Goal: Task Accomplishment & Management: Manage account settings

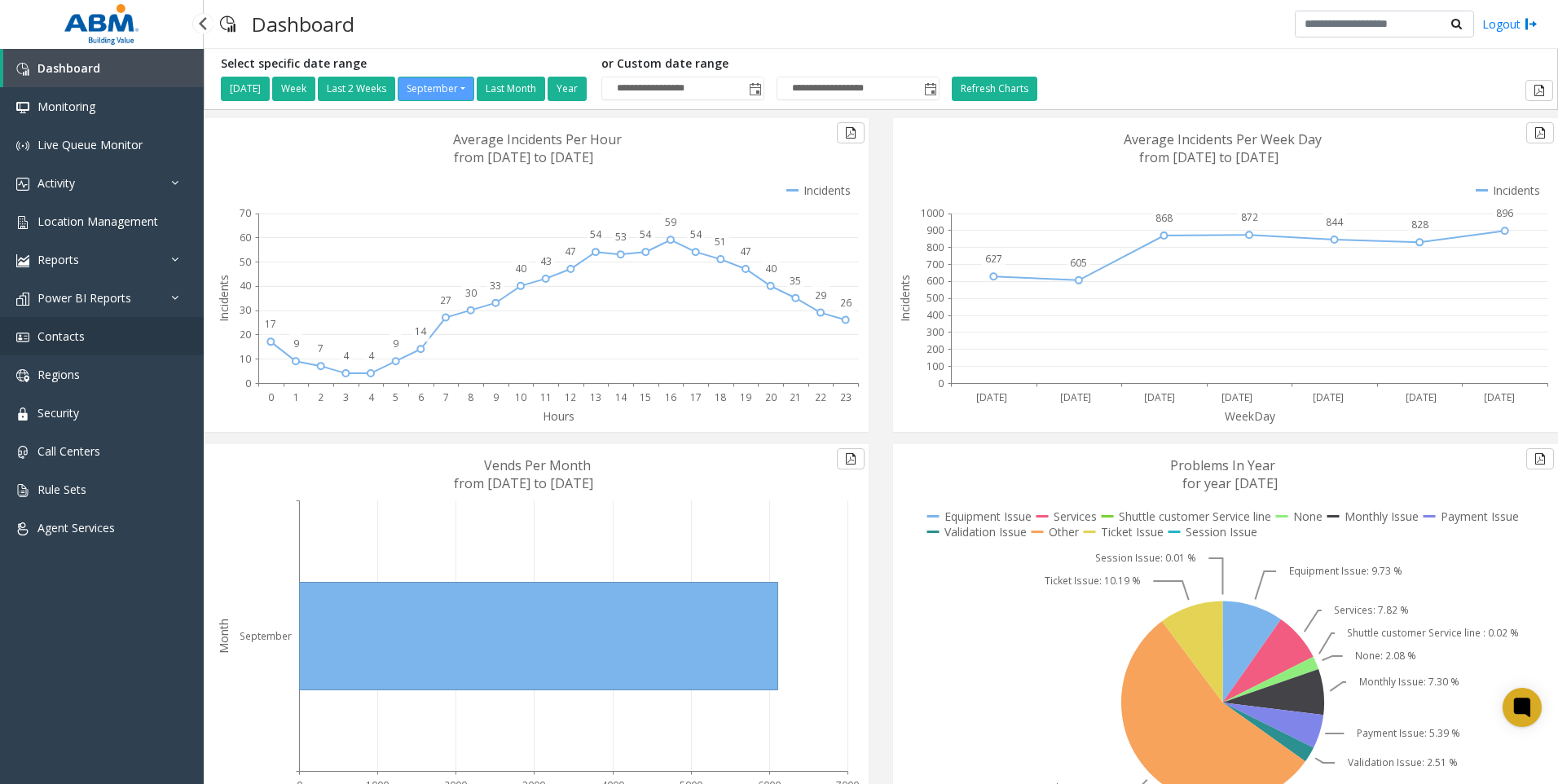
click at [111, 333] on link "Contacts" at bounding box center [102, 335] width 204 height 38
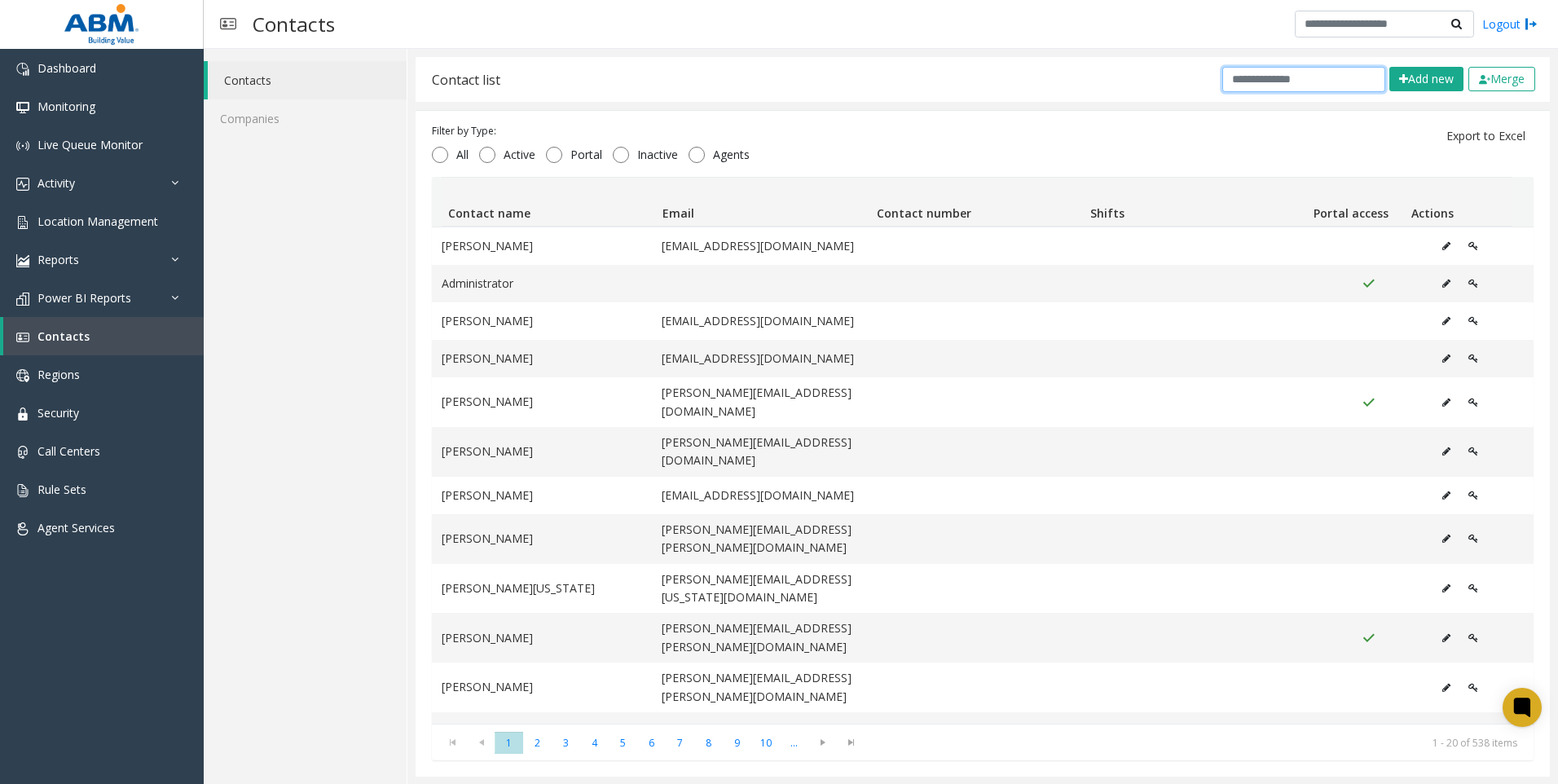
click at [1310, 76] on input "text" at bounding box center [1304, 79] width 163 height 25
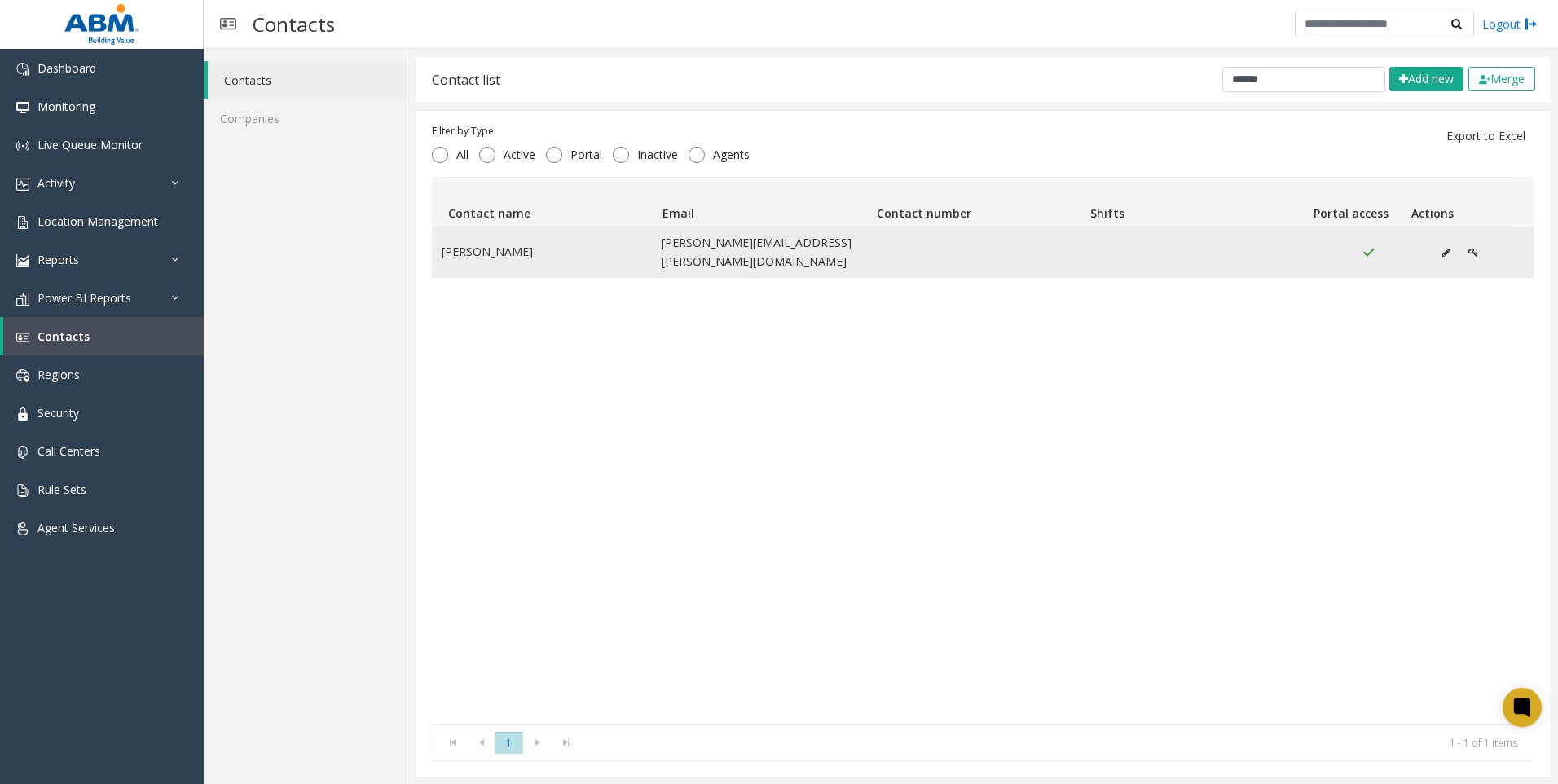
click at [705, 244] on td "[PERSON_NAME][EMAIL_ADDRESS][PERSON_NAME][DOMAIN_NAME]" at bounding box center [762, 251] width 220 height 50
click at [710, 250] on td "[PERSON_NAME][EMAIL_ADDRESS][PERSON_NAME][DOMAIN_NAME]" at bounding box center [762, 251] width 220 height 50
click at [1362, 247] on img "Data table" at bounding box center [1368, 252] width 14 height 13
click at [1468, 248] on icon "Data table" at bounding box center [1473, 252] width 9 height 9
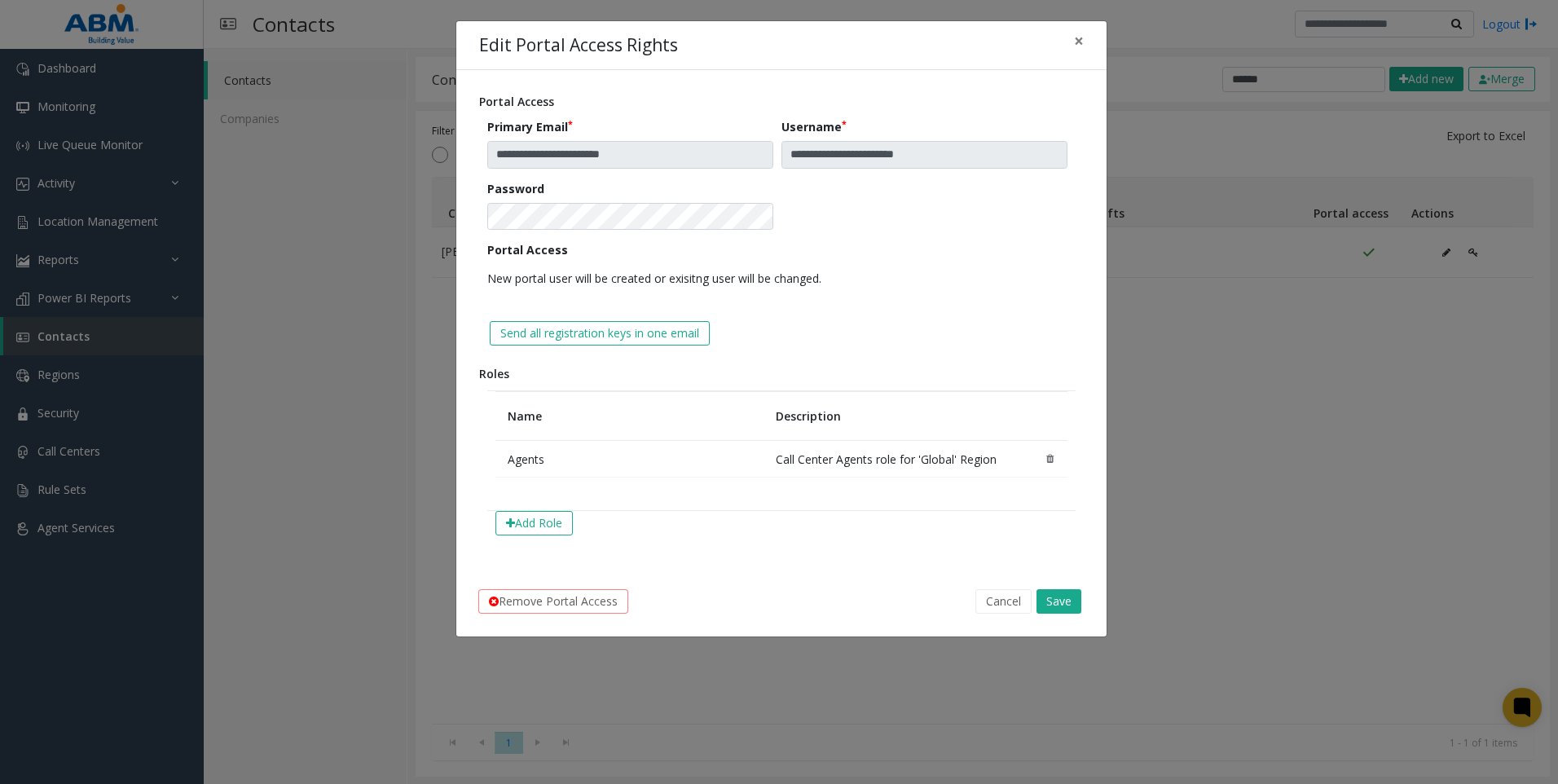
click at [522, 462] on td "Agents" at bounding box center [630, 459] width 269 height 36
click at [545, 526] on button "Add Role" at bounding box center [534, 523] width 78 height 24
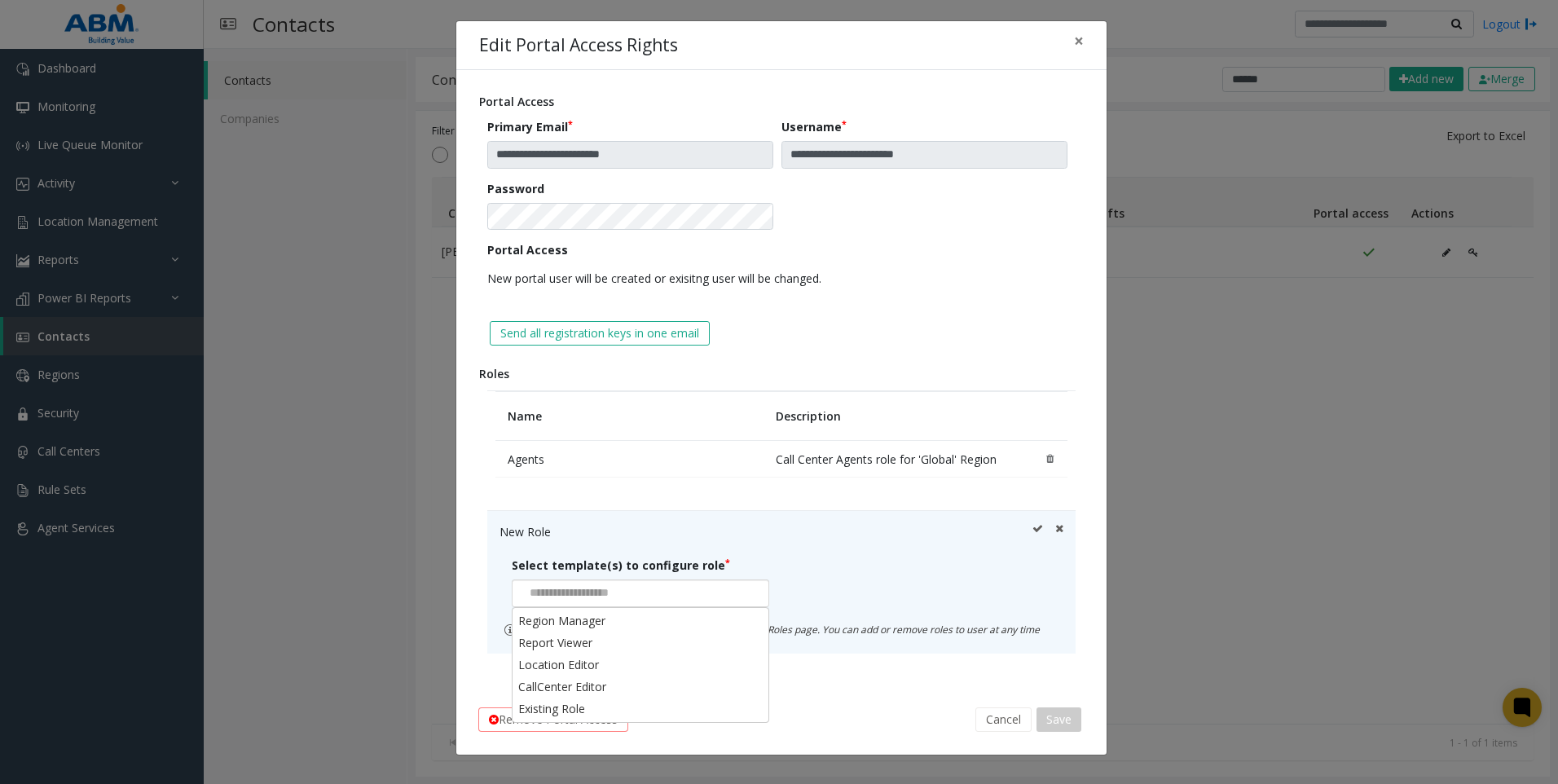
click at [619, 604] on input at bounding box center [572, 593] width 118 height 26
click at [607, 693] on li "CallCenter Editor" at bounding box center [640, 687] width 252 height 22
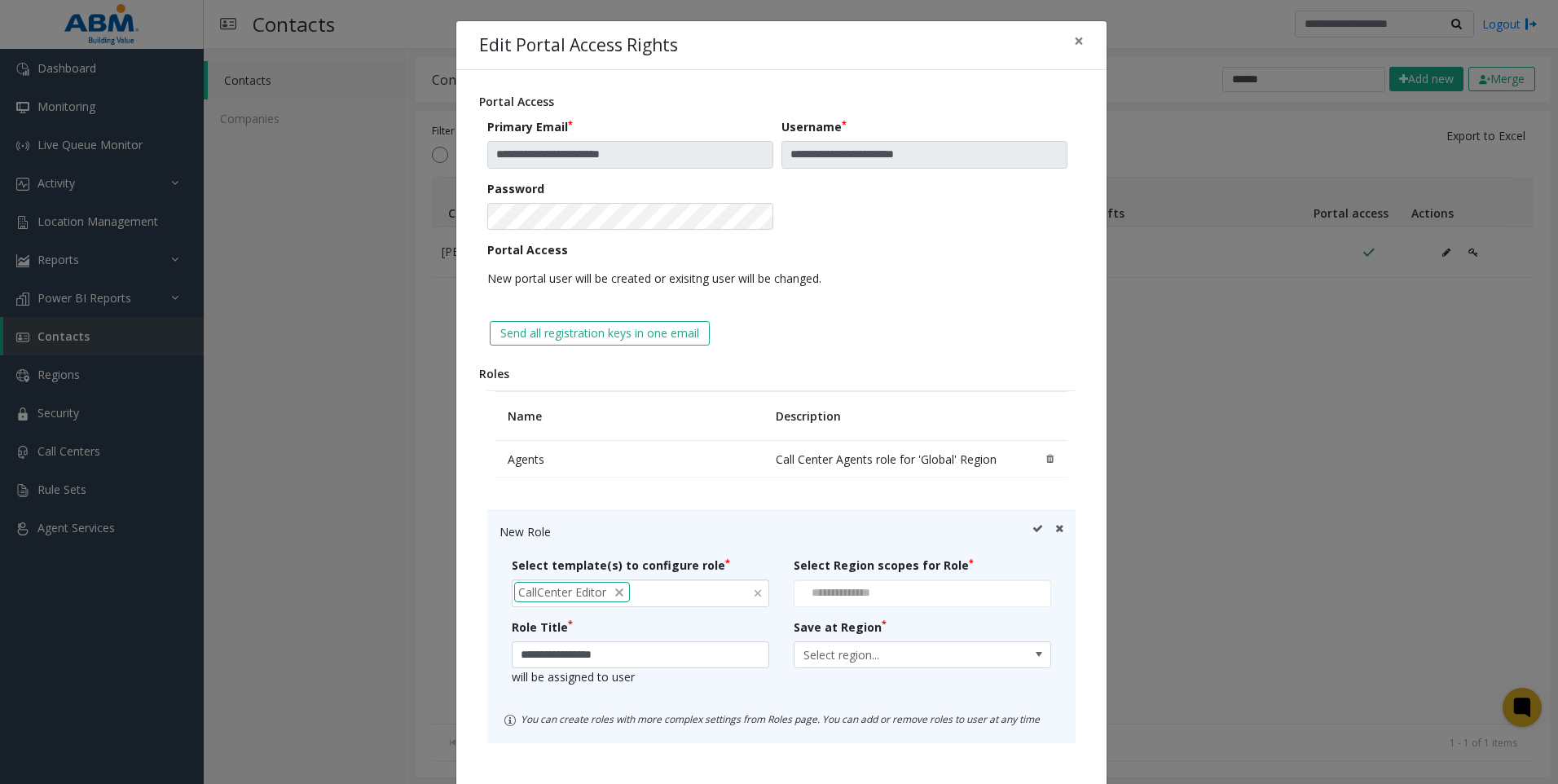
scroll to position [81, 0]
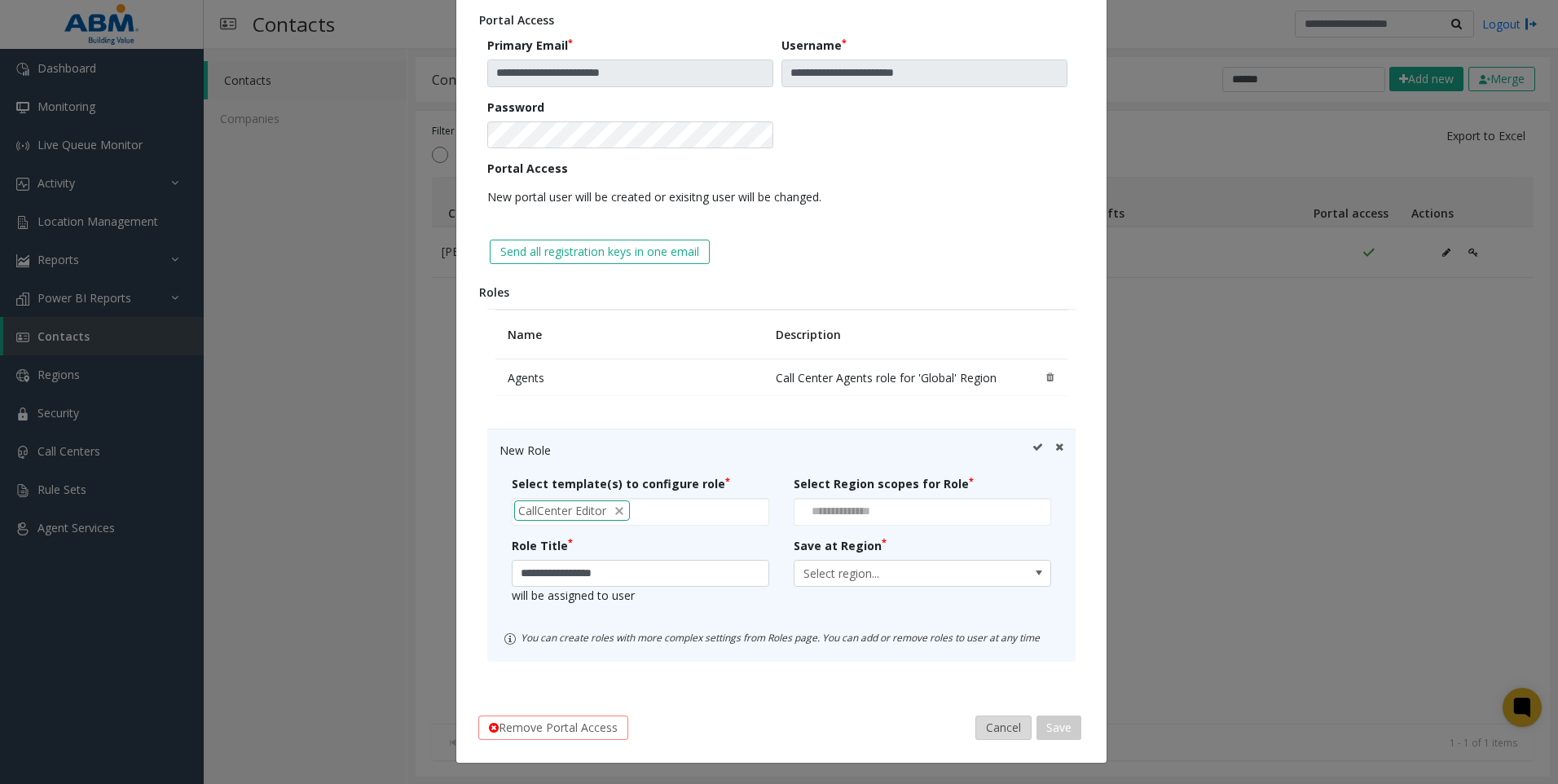
click at [1004, 730] on button "Cancel" at bounding box center [1004, 728] width 56 height 24
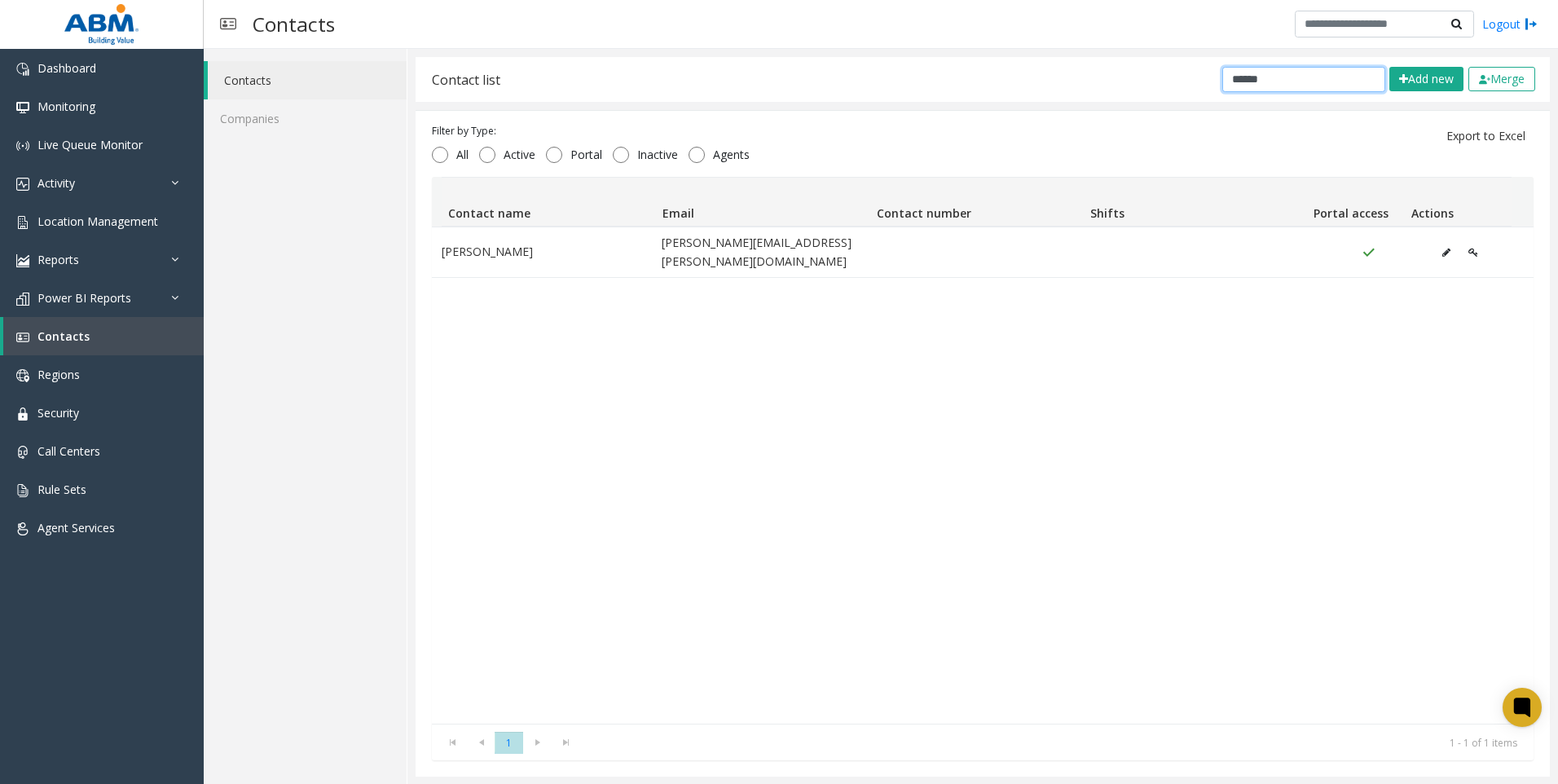
drag, startPoint x: 1122, startPoint y: 78, endPoint x: 1052, endPoint y: 85, distance: 70.3
click at [1053, 81] on div "Contact list ****** Add new Merge" at bounding box center [983, 79] width 1135 height 45
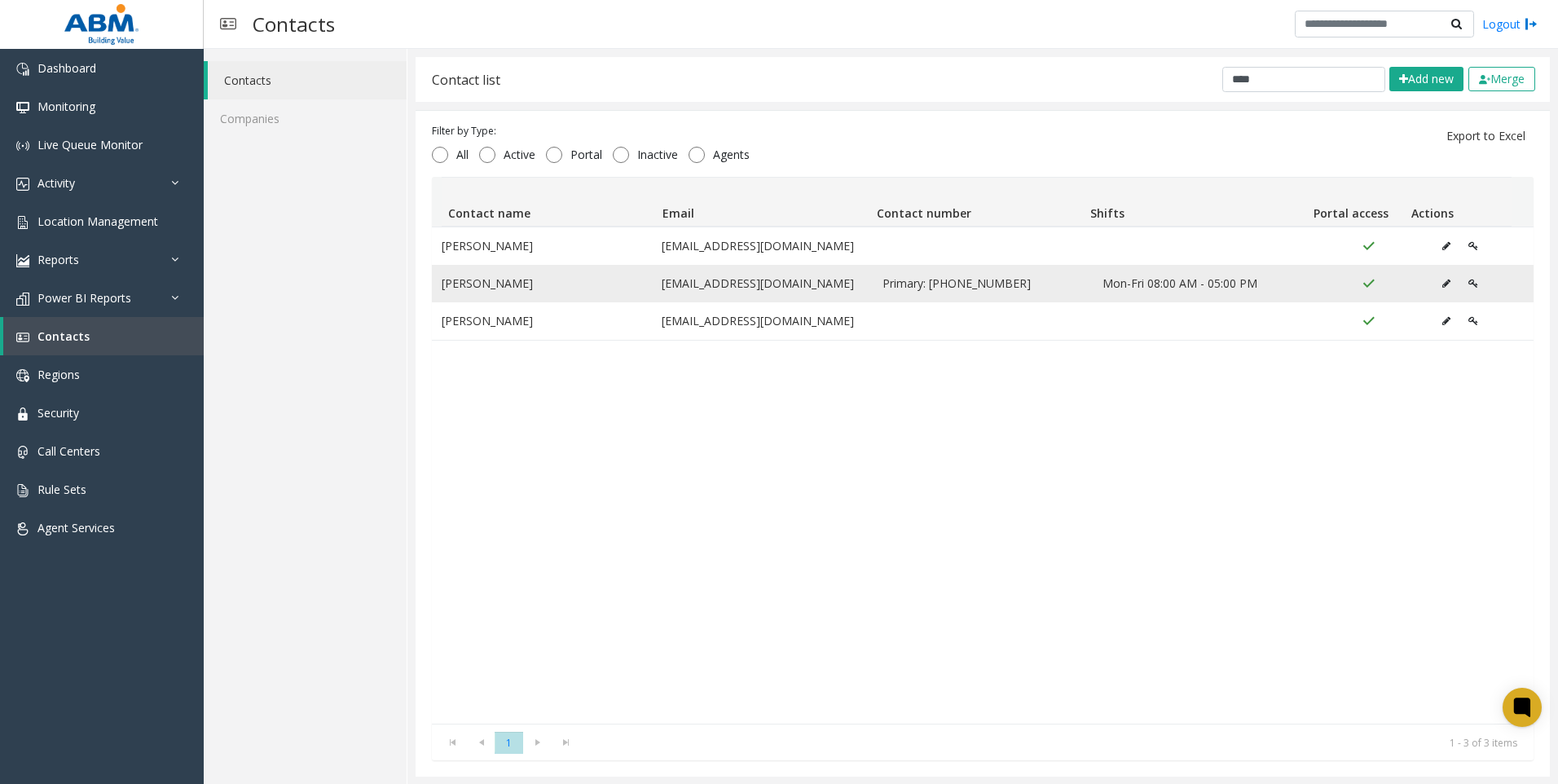
click at [1468, 283] on icon "Data table" at bounding box center [1473, 283] width 9 height 9
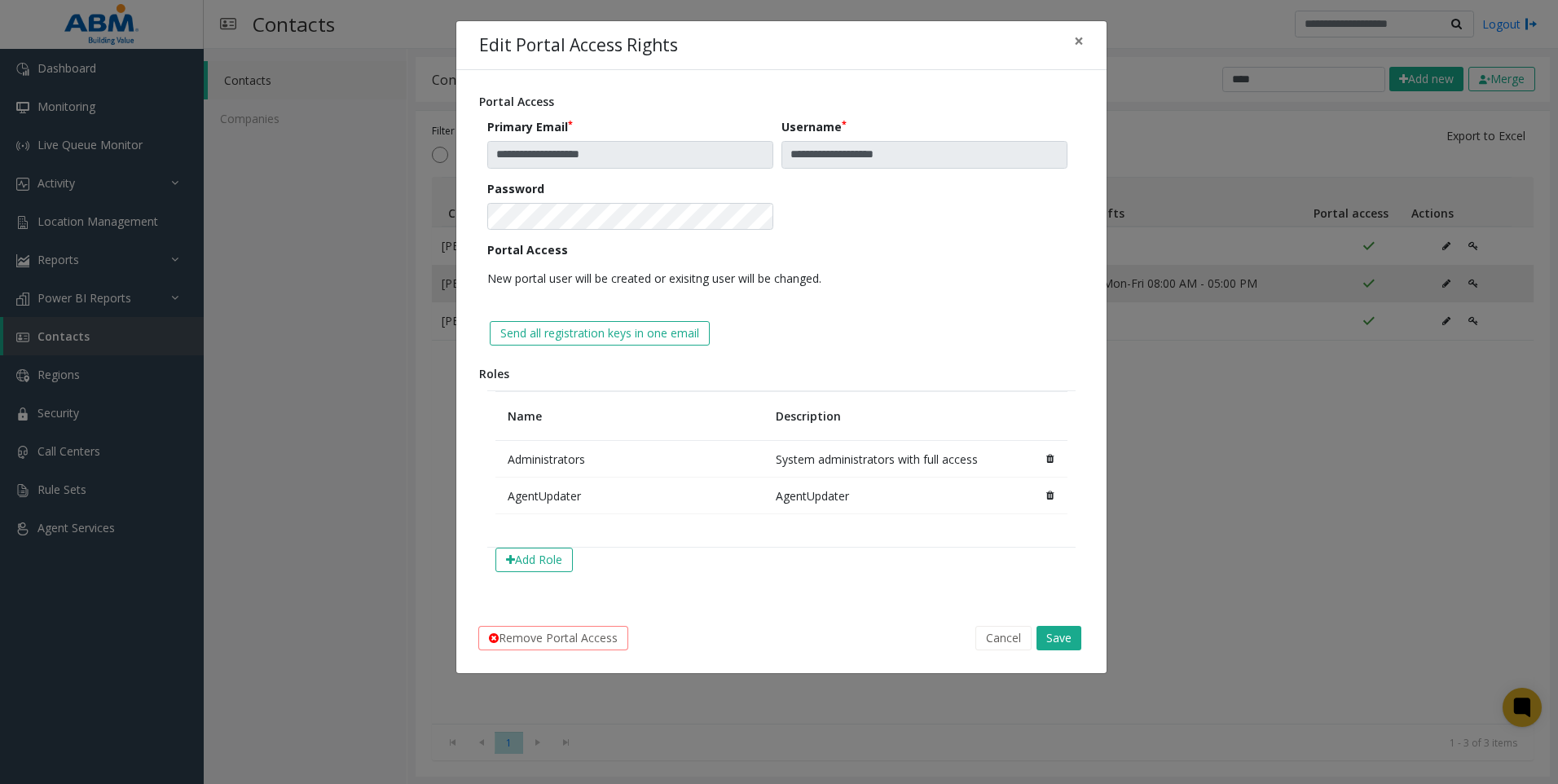
scroll to position [0, 0]
click at [1071, 41] on button "×" at bounding box center [1079, 41] width 33 height 40
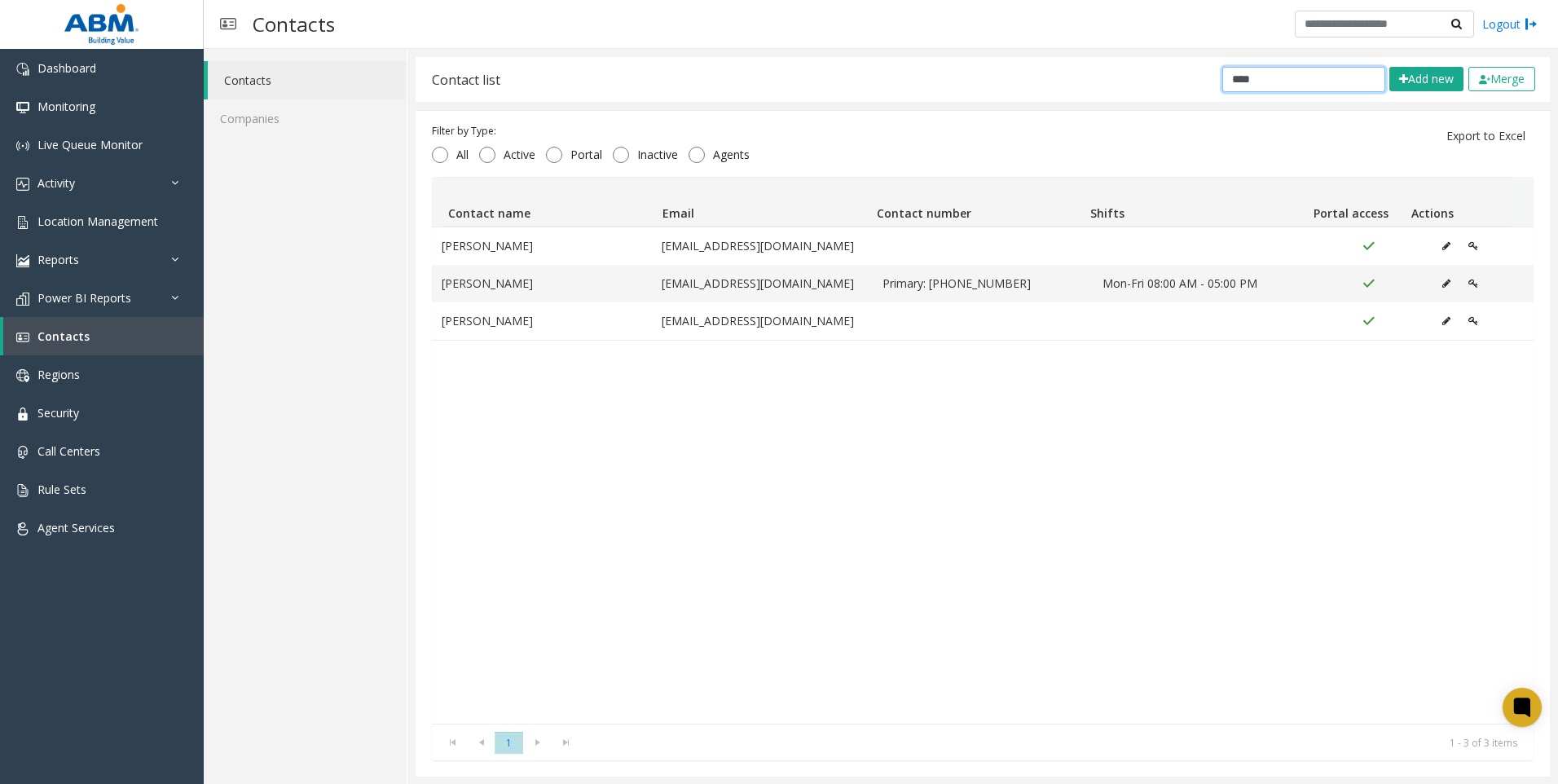
drag, startPoint x: 1243, startPoint y: 76, endPoint x: 1124, endPoint y: 74, distance: 119.0
click at [1125, 74] on div "Contact list **** Add new Merge" at bounding box center [983, 79] width 1135 height 45
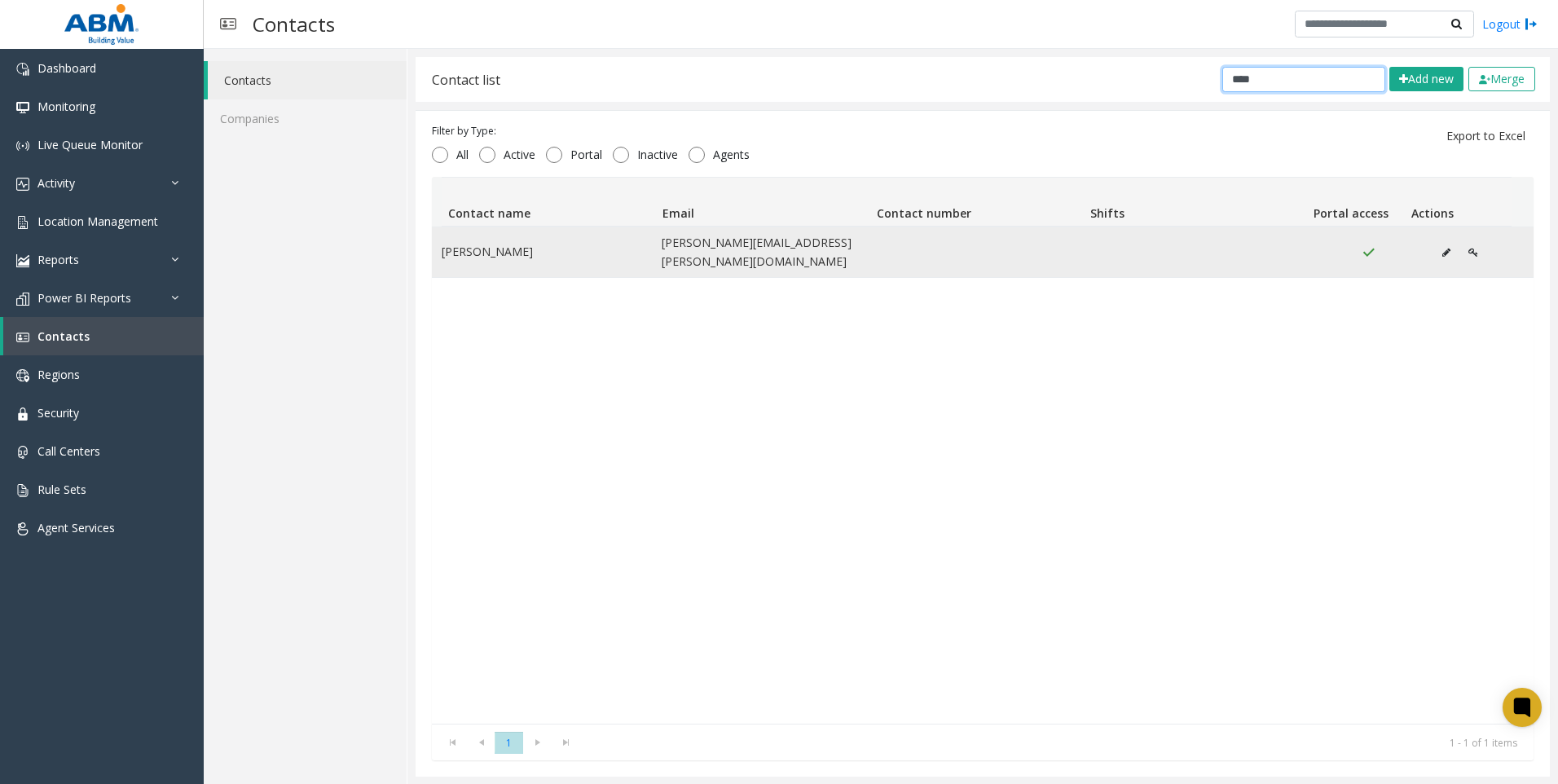
type input "****"
click at [1443, 248] on icon "Data table" at bounding box center [1447, 252] width 8 height 9
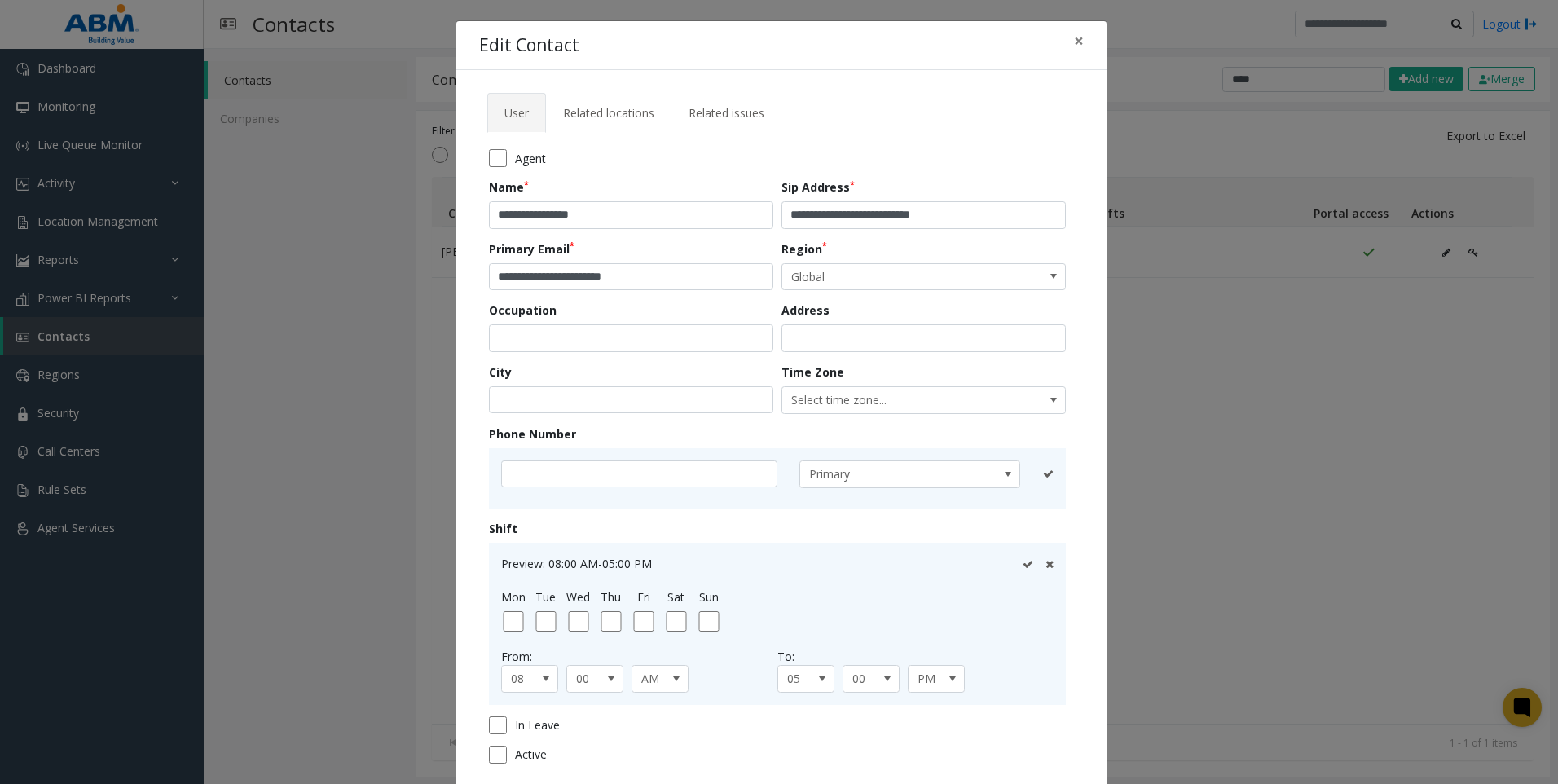
scroll to position [114, 0]
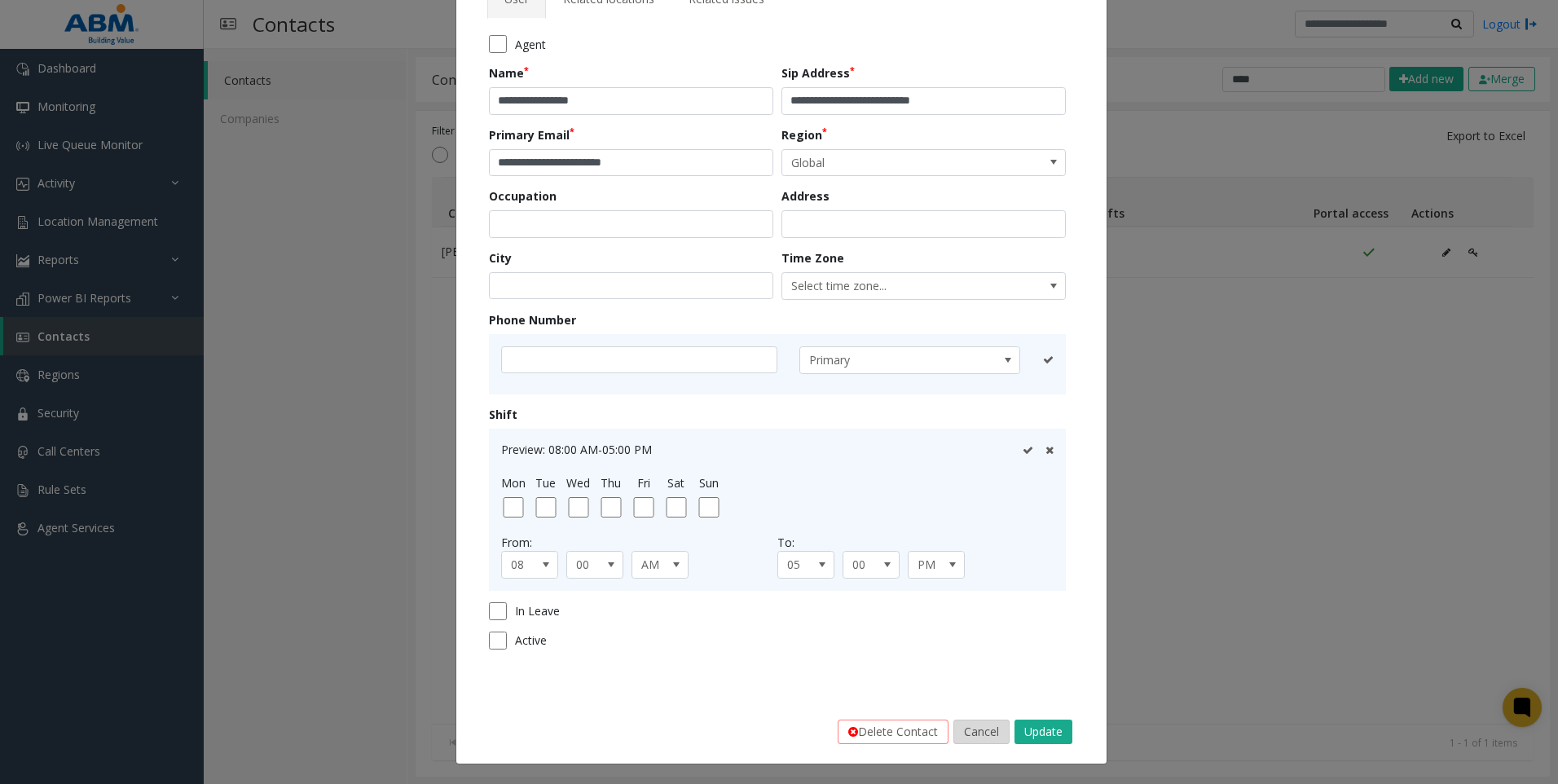
click at [984, 730] on button "Cancel" at bounding box center [981, 732] width 56 height 24
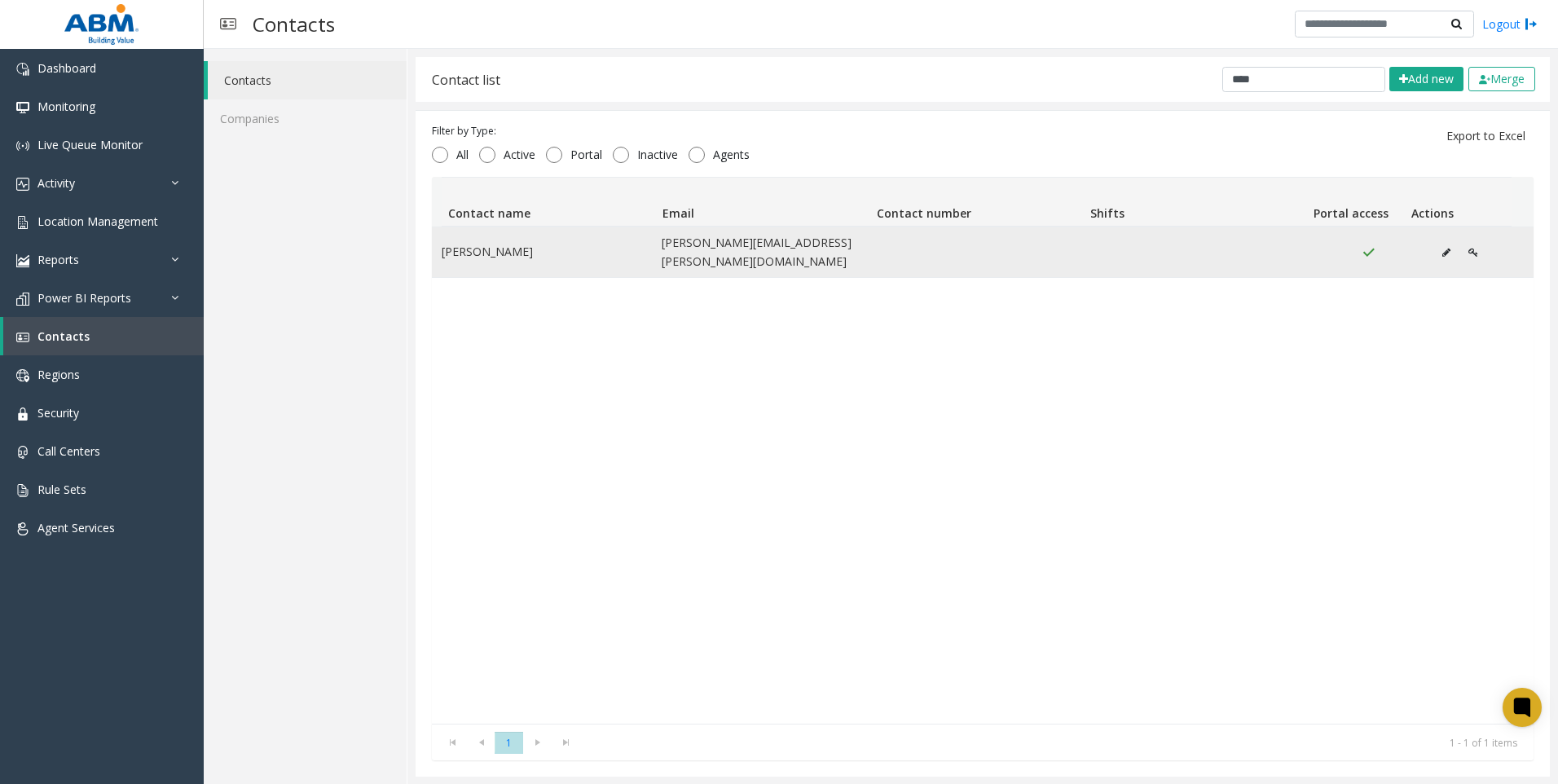
click at [1468, 248] on icon "Data table" at bounding box center [1473, 252] width 9 height 9
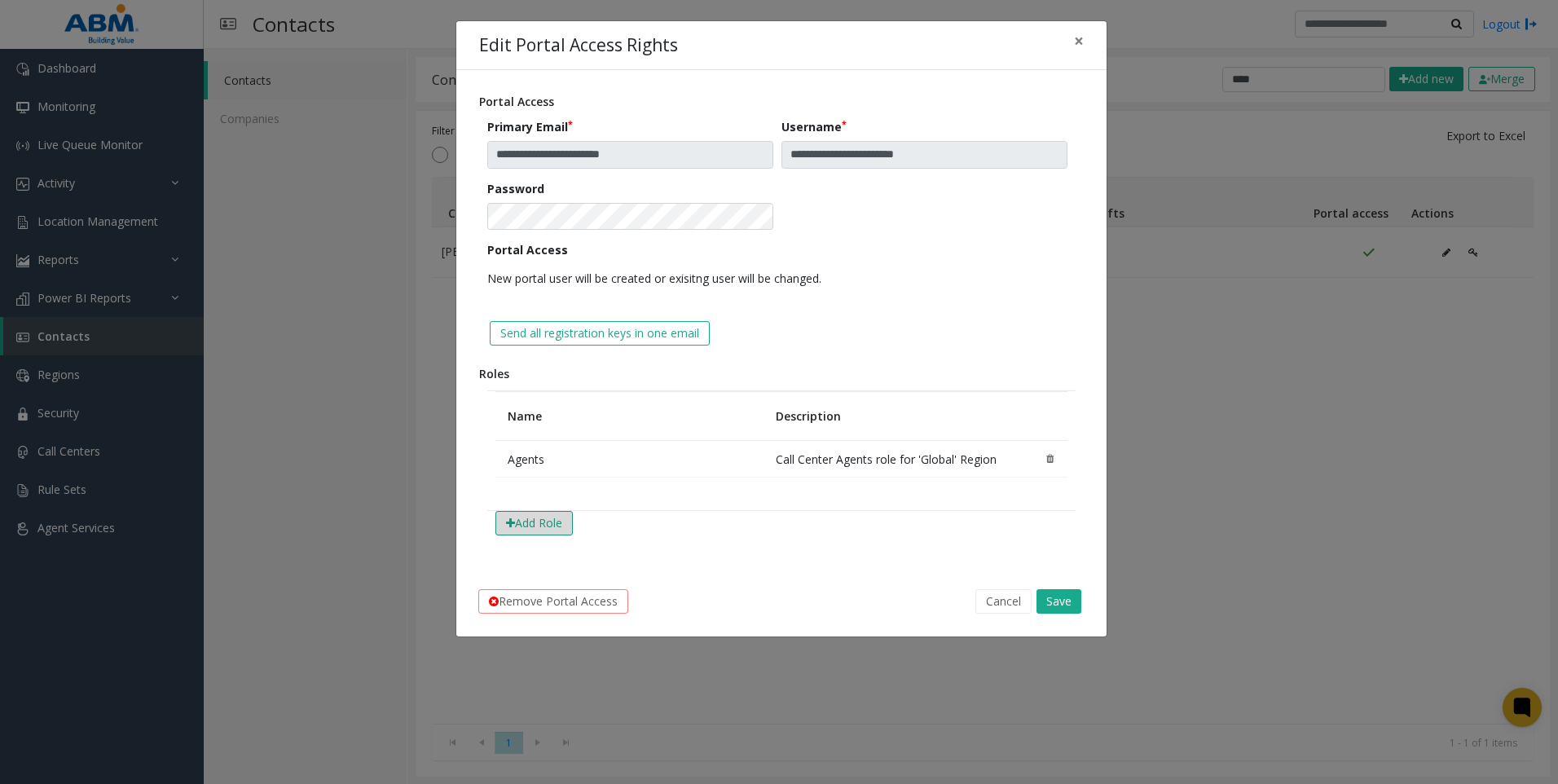
click at [545, 522] on button "Add Role" at bounding box center [534, 523] width 78 height 24
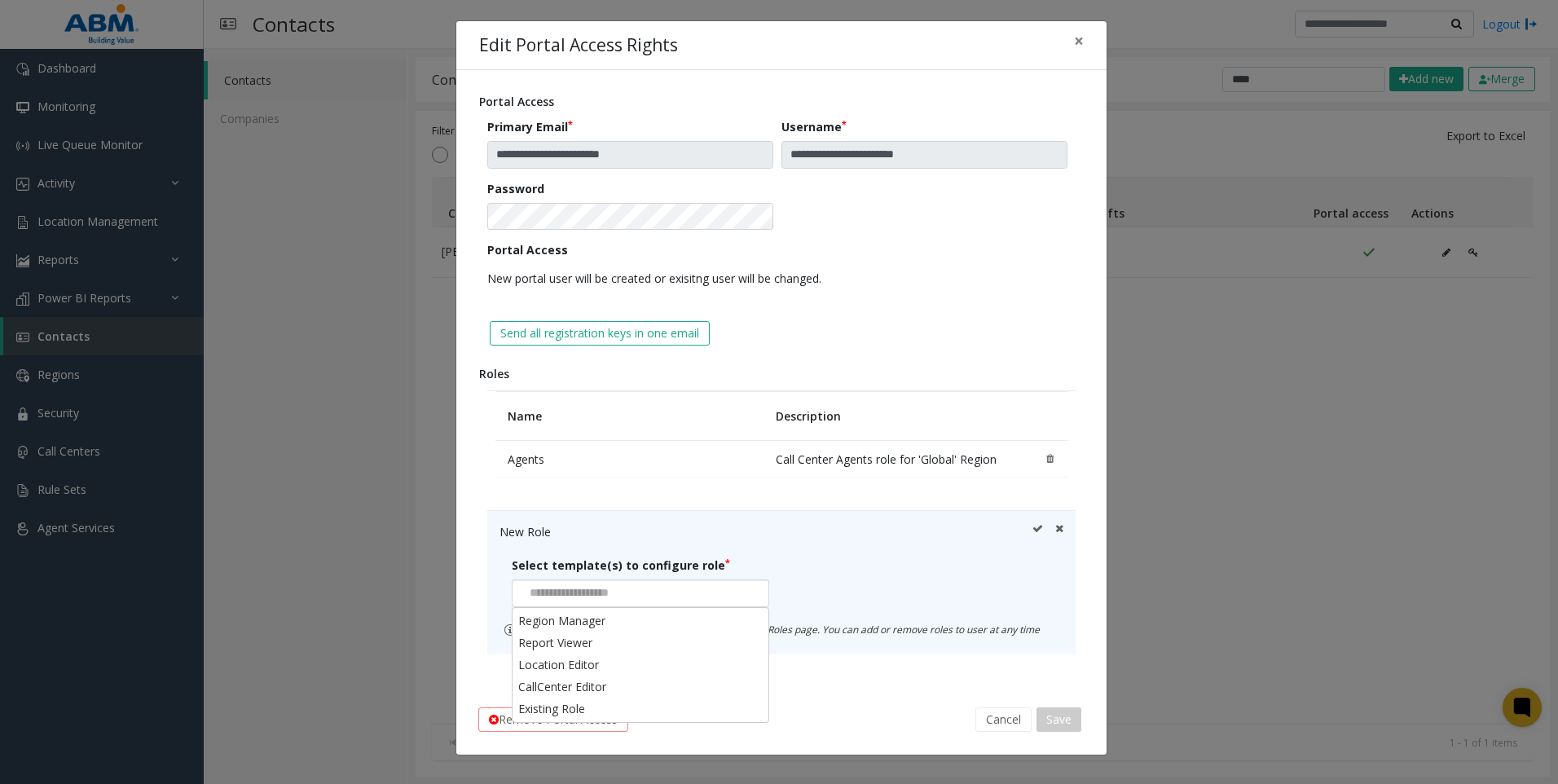
click at [630, 595] on input at bounding box center [572, 593] width 118 height 26
type input "*"
click at [636, 667] on li "Location Editor" at bounding box center [640, 664] width 252 height 22
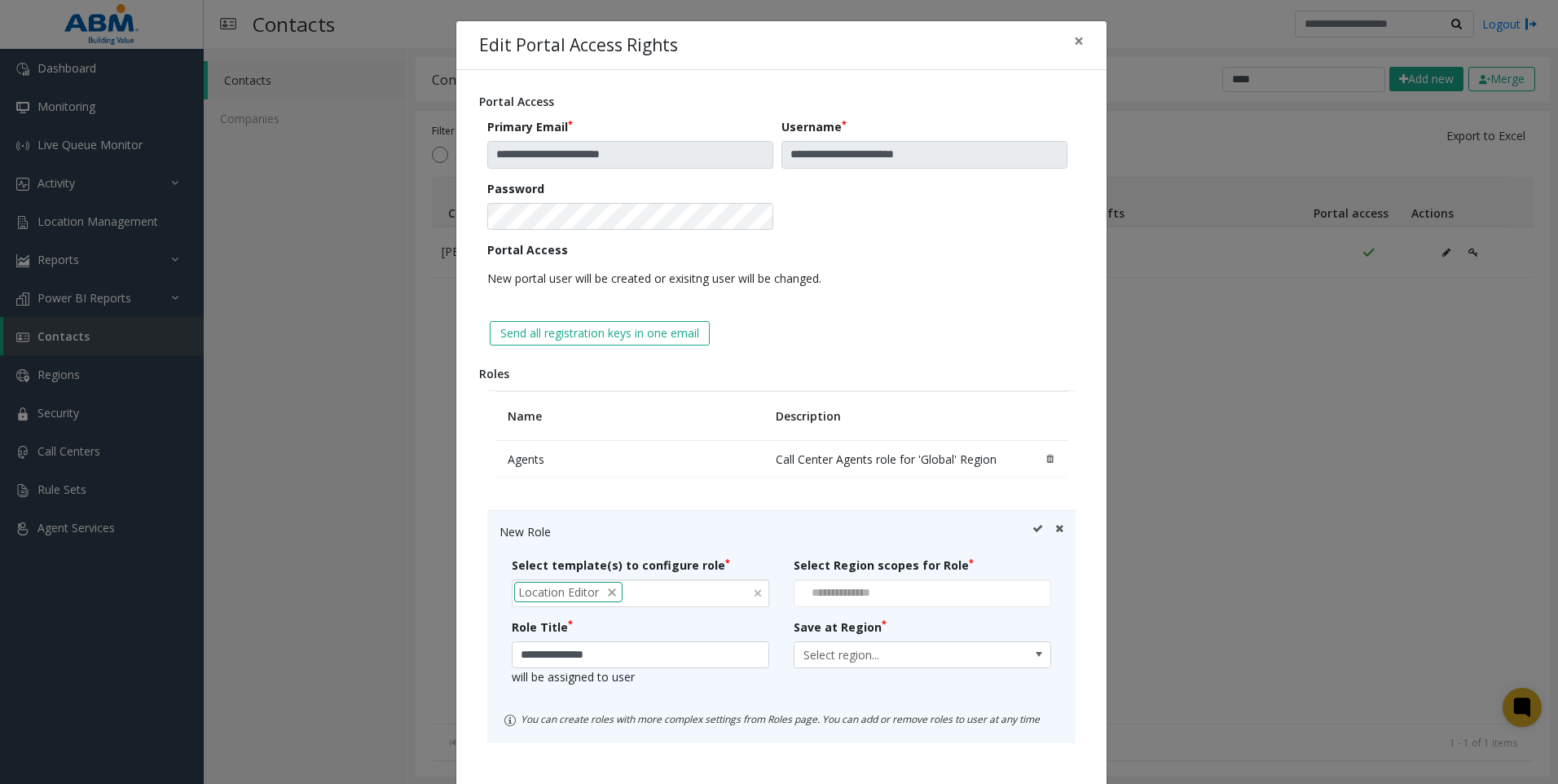
scroll to position [81, 0]
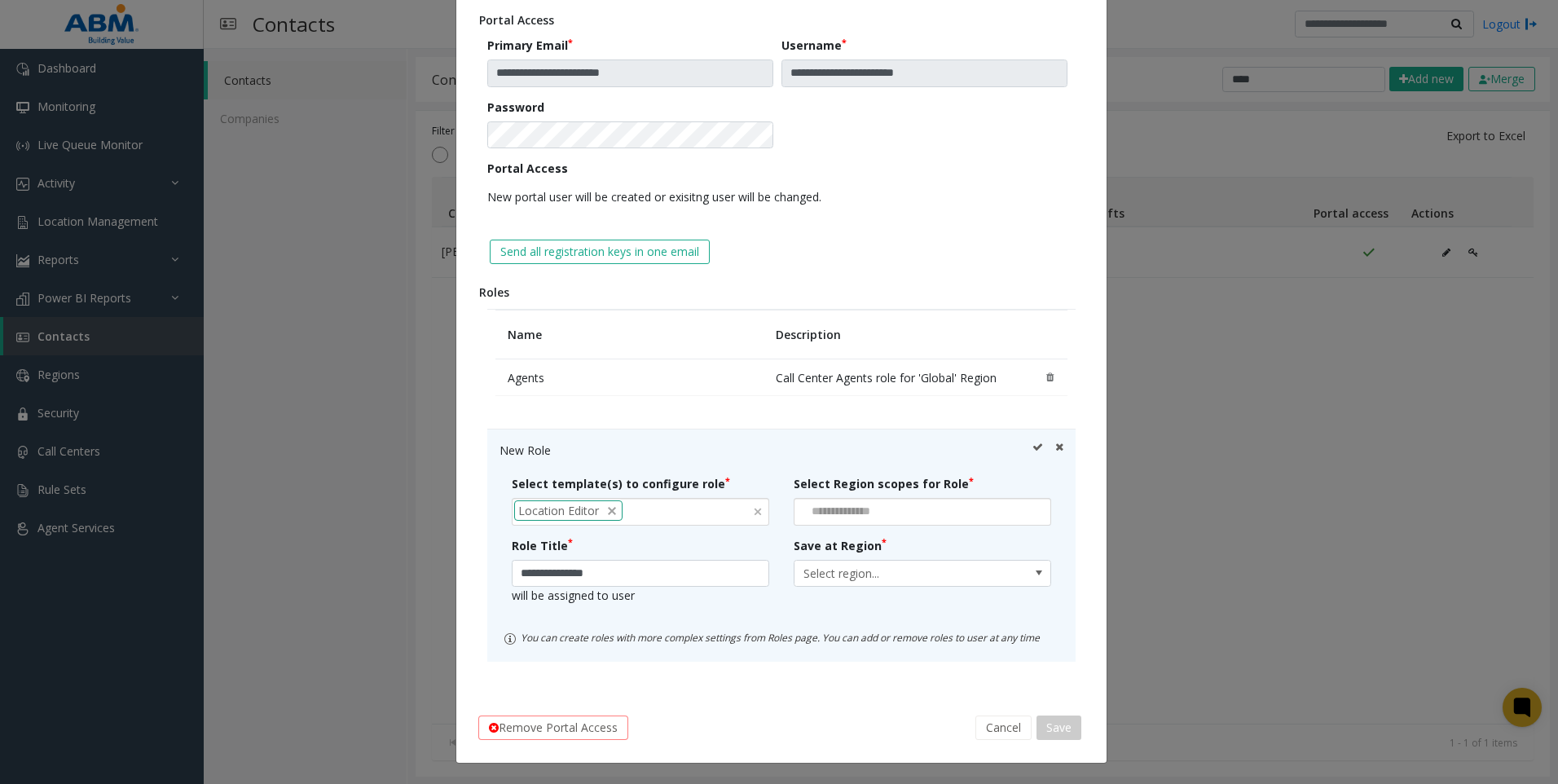
click at [845, 506] on input at bounding box center [838, 512] width 89 height 26
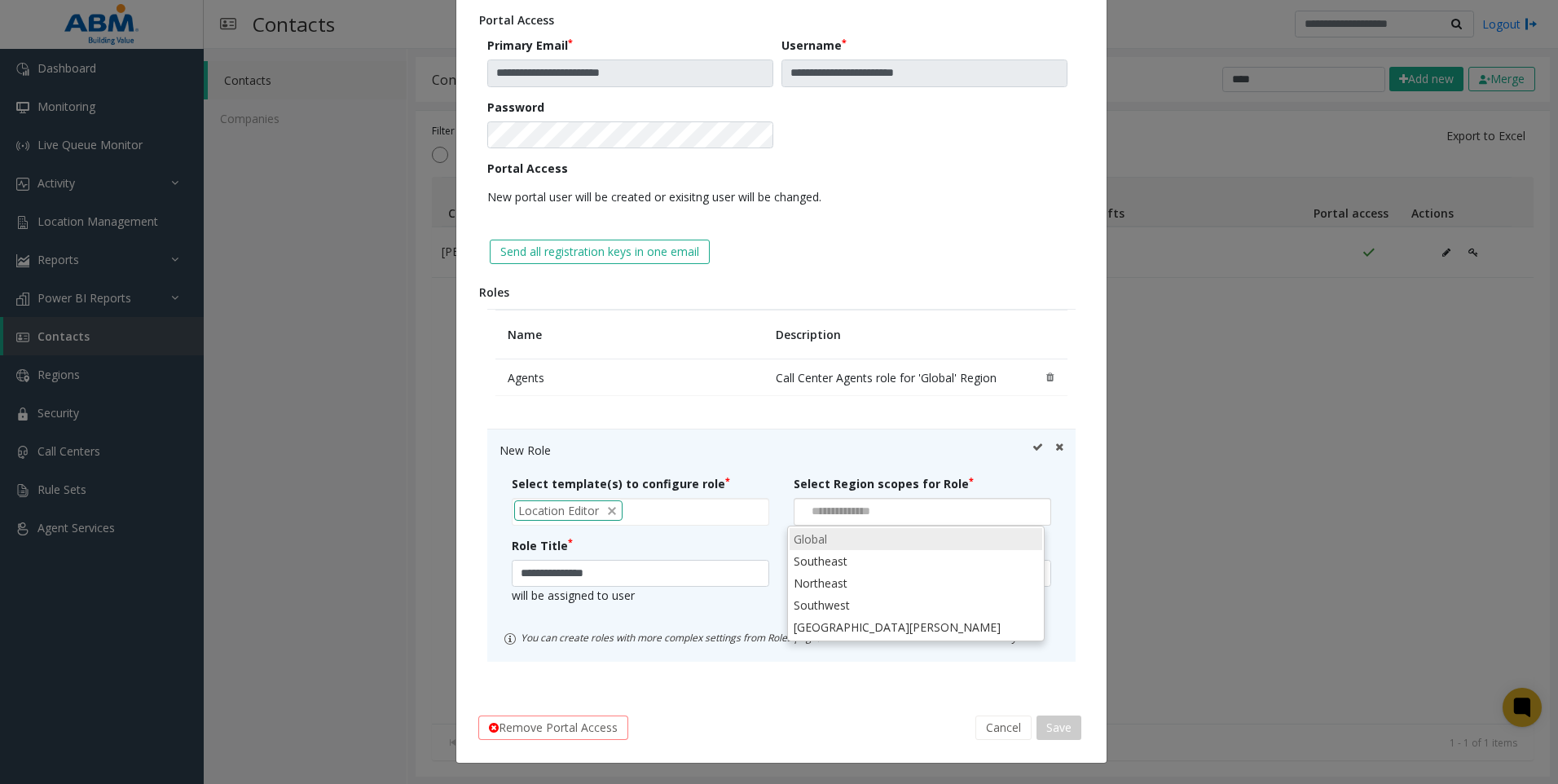
click at [857, 539] on li "Global" at bounding box center [916, 539] width 252 height 22
type input "**********"
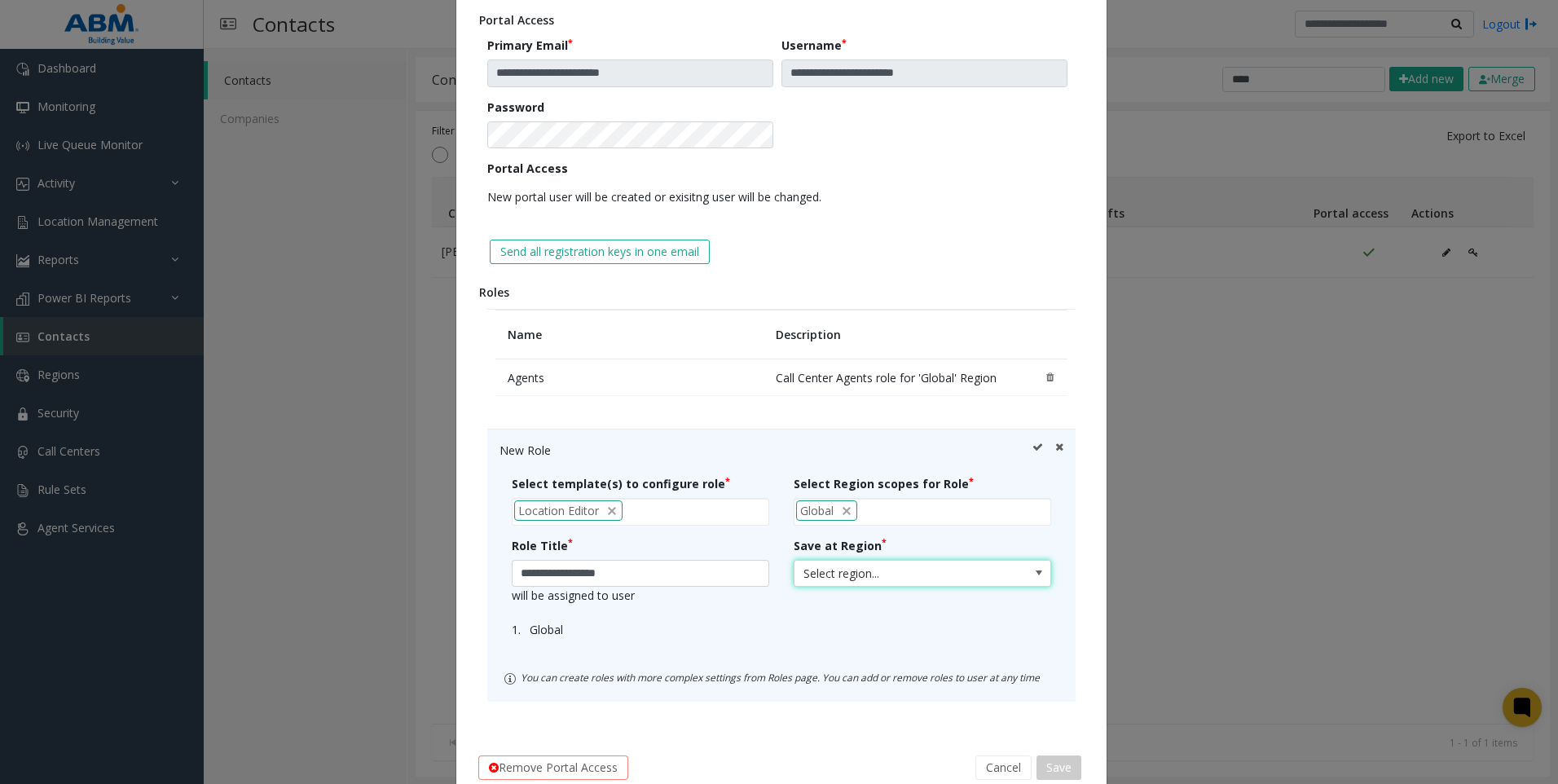
click at [814, 563] on span "Select region..." at bounding box center [896, 574] width 205 height 26
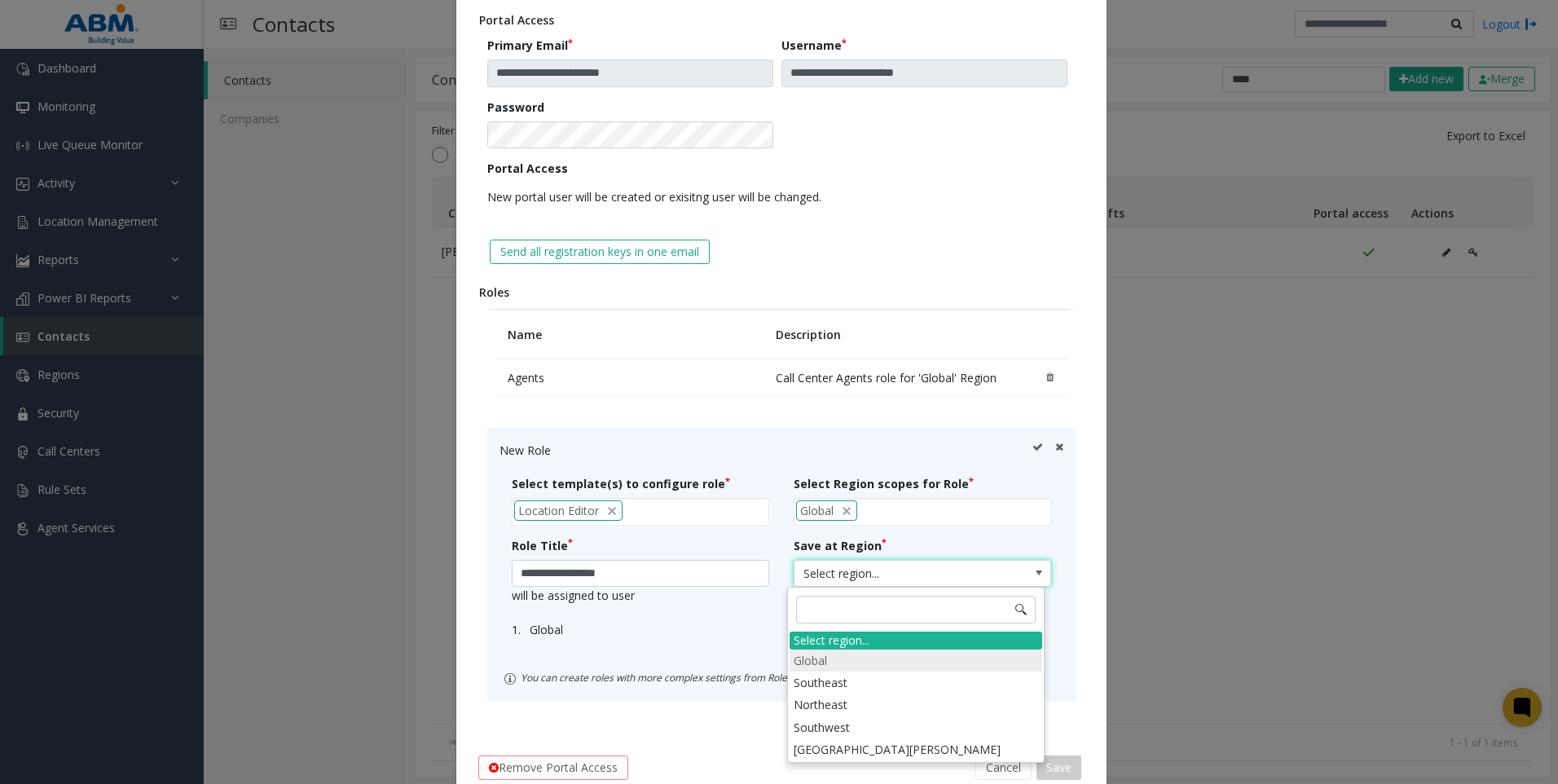
click at [808, 658] on li "Global" at bounding box center [916, 661] width 252 height 22
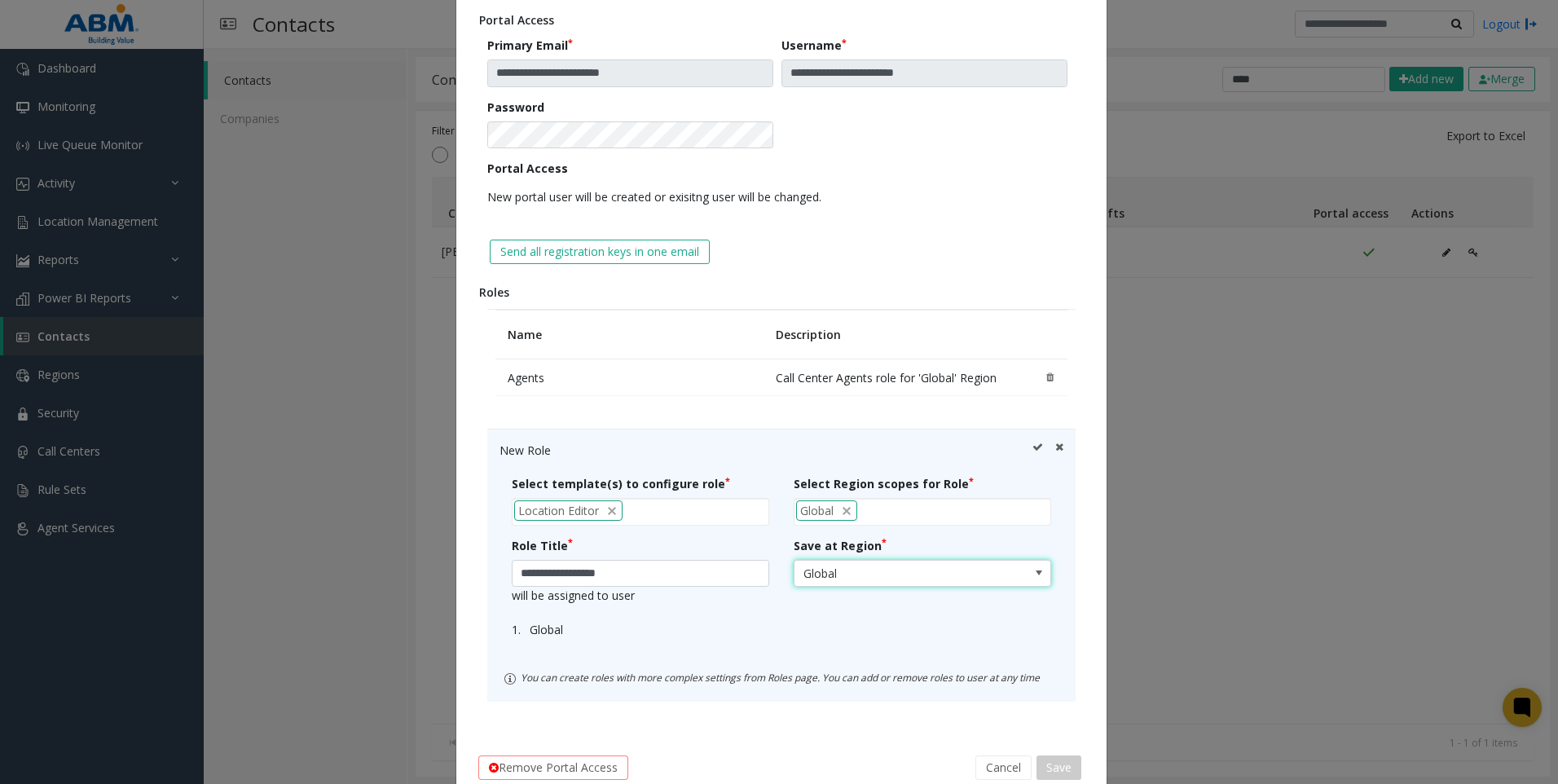
scroll to position [121, 0]
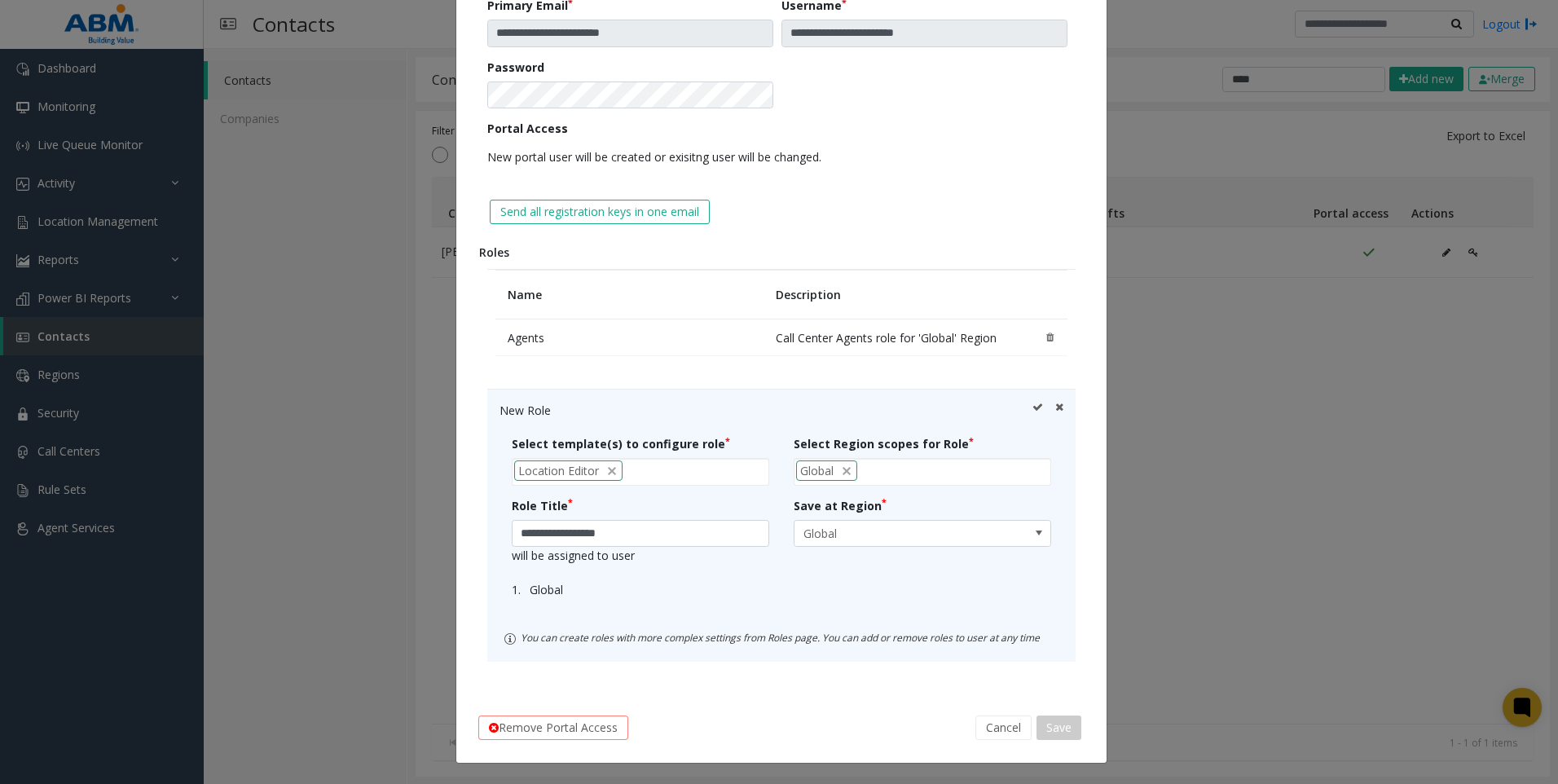
click at [1079, 95] on div "**********" at bounding box center [781, 321] width 650 height 744
click at [991, 726] on button "Cancel" at bounding box center [1004, 728] width 56 height 24
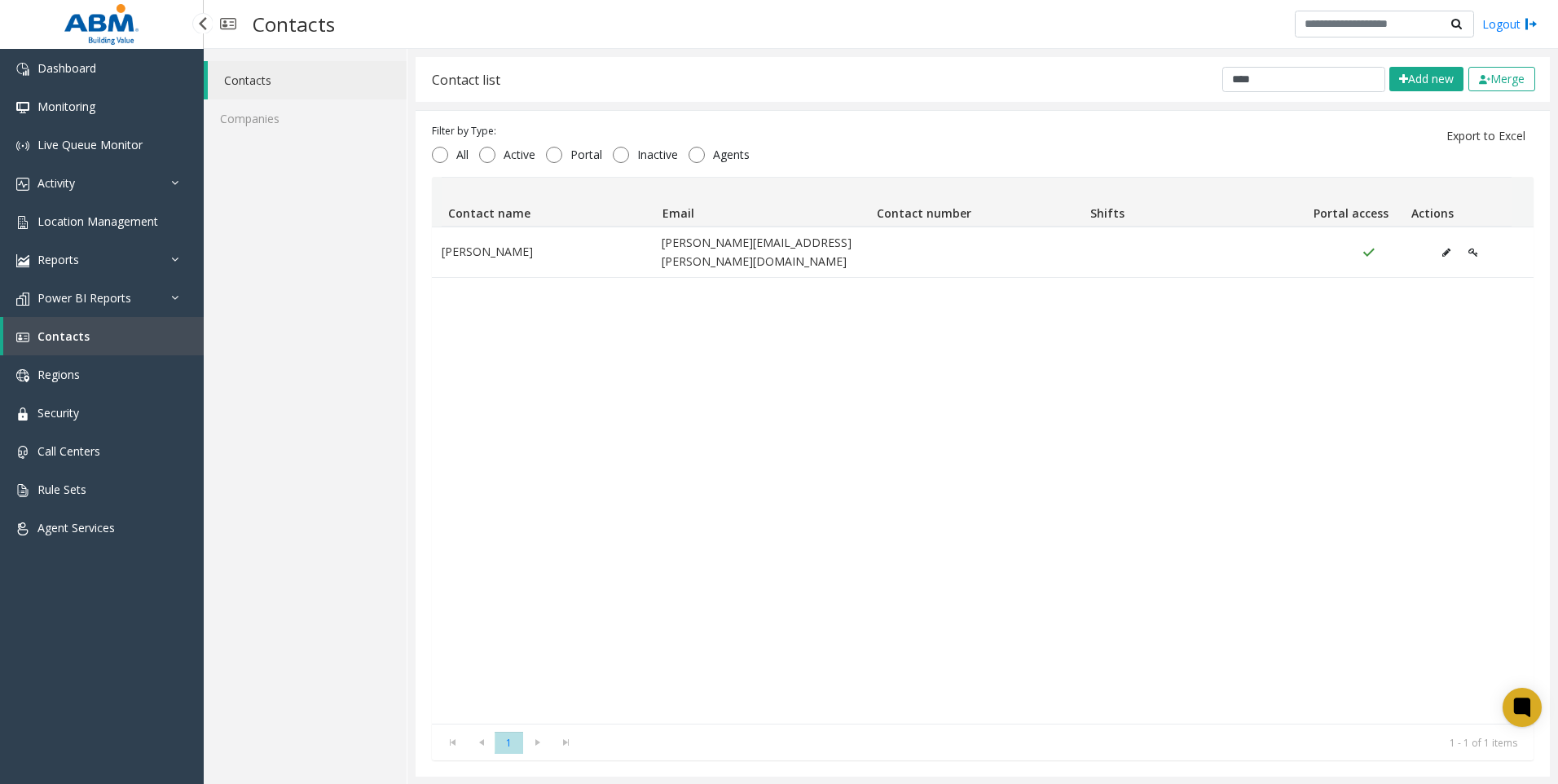
click at [74, 335] on span "Contacts" at bounding box center [64, 335] width 52 height 16
drag, startPoint x: 1156, startPoint y: 94, endPoint x: 1052, endPoint y: 109, distance: 105.1
click at [1089, 106] on div "Contact list **** Add new Merge Filter by Type: All Active Portal Inactive Agen…" at bounding box center [983, 417] width 1135 height 720
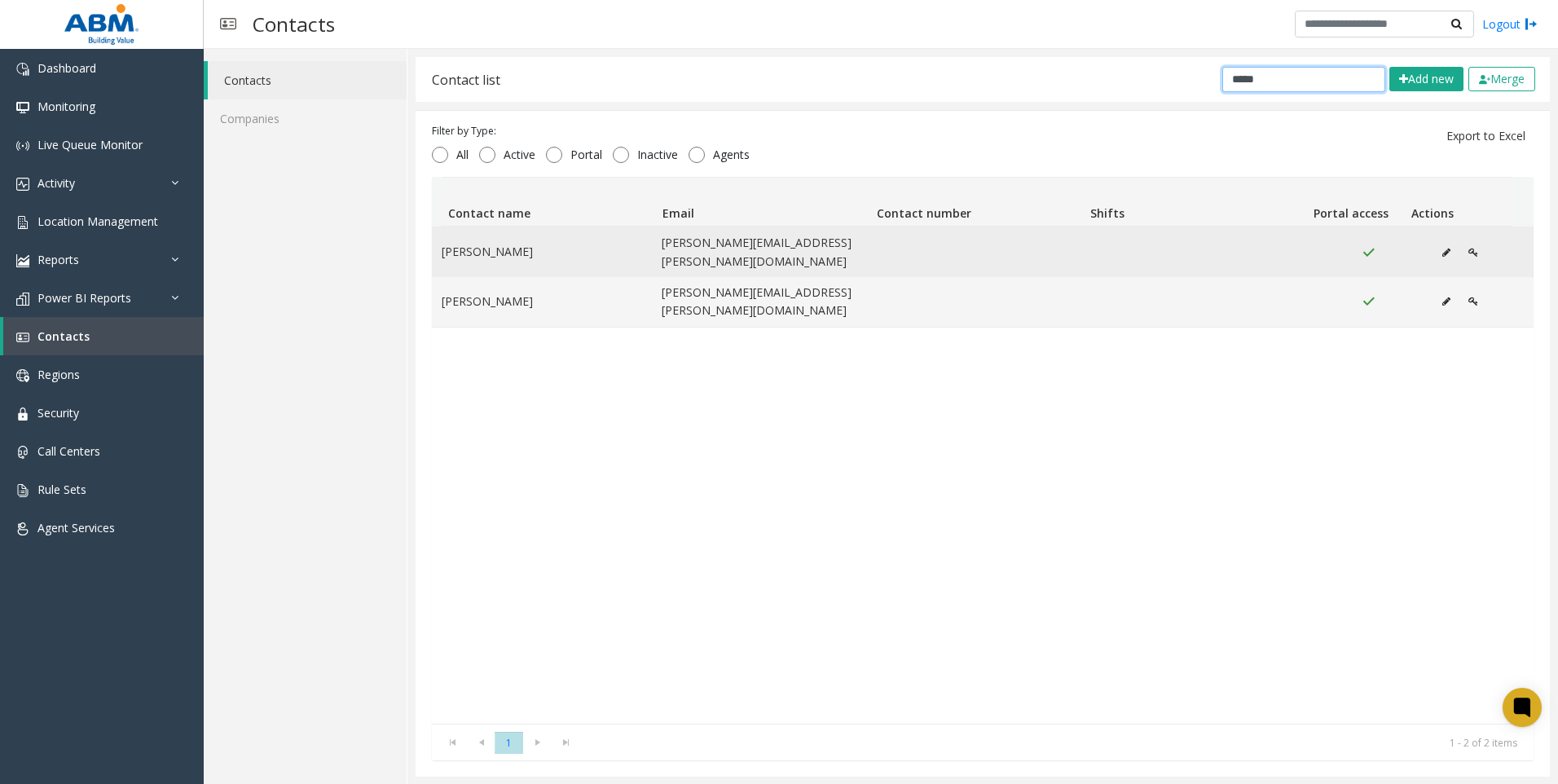
type input "*****"
click at [1468, 248] on icon "Data table" at bounding box center [1473, 252] width 9 height 9
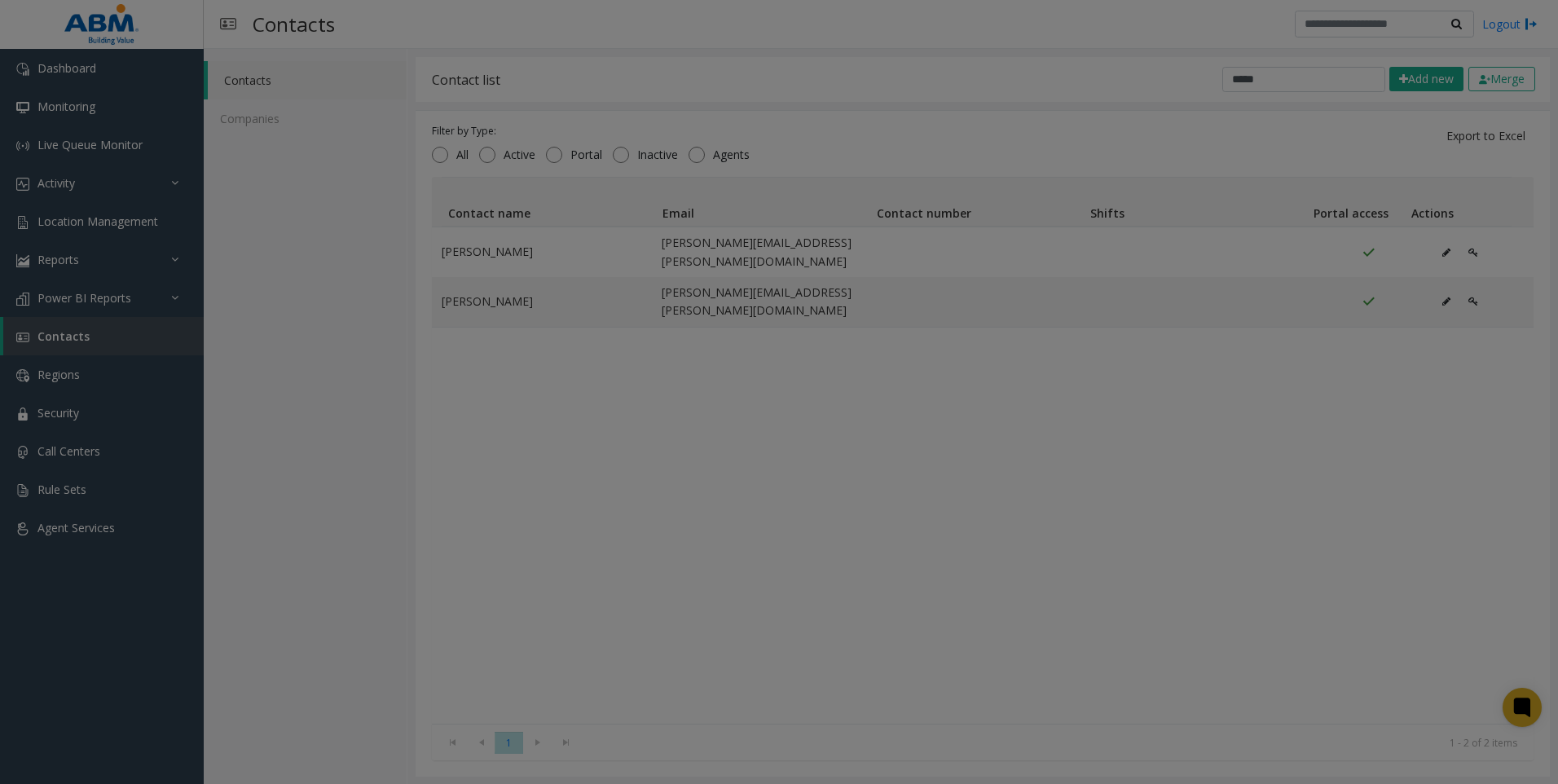
scroll to position [0, 0]
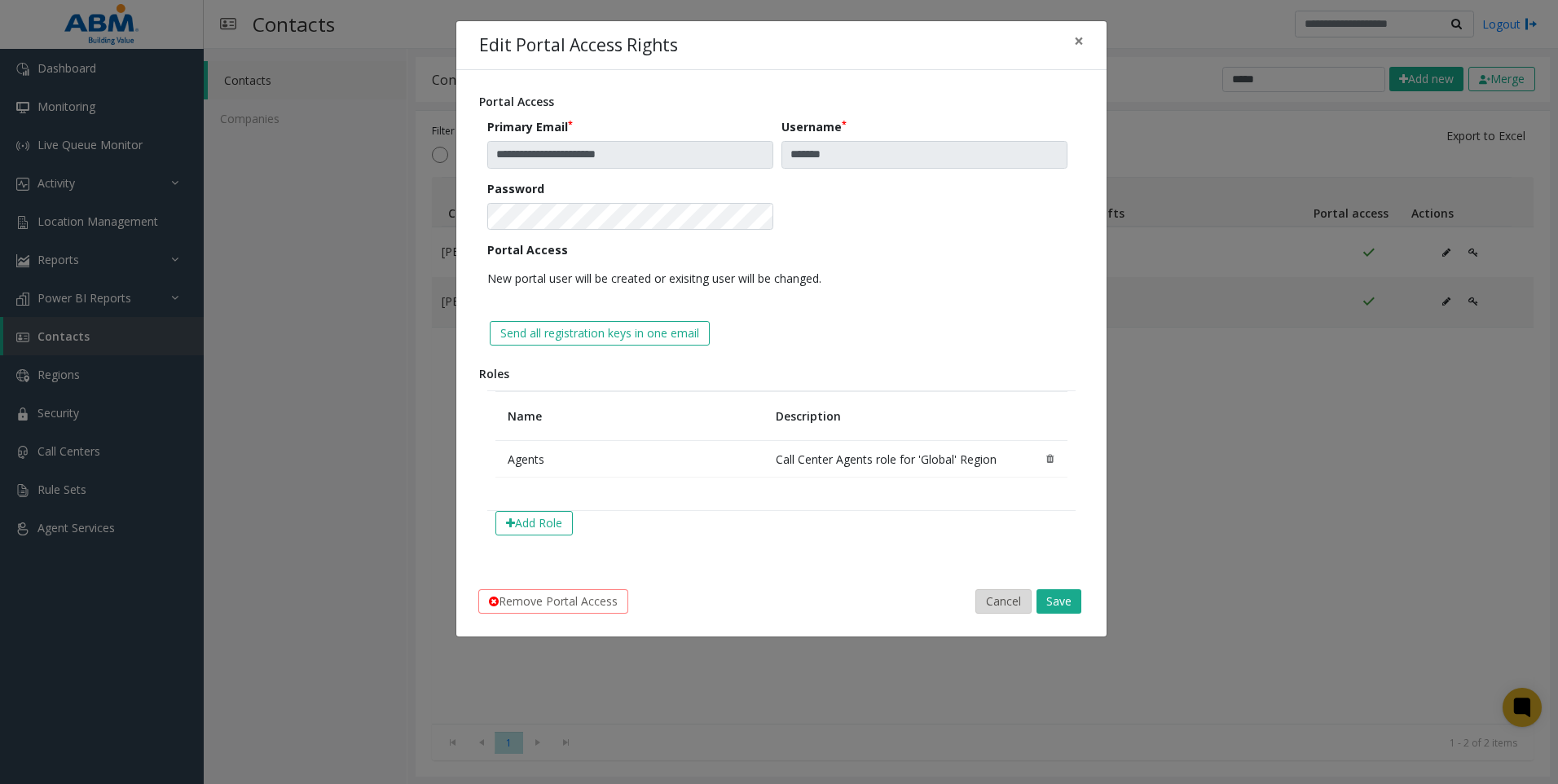
click at [1005, 595] on button "Cancel" at bounding box center [1004, 602] width 56 height 24
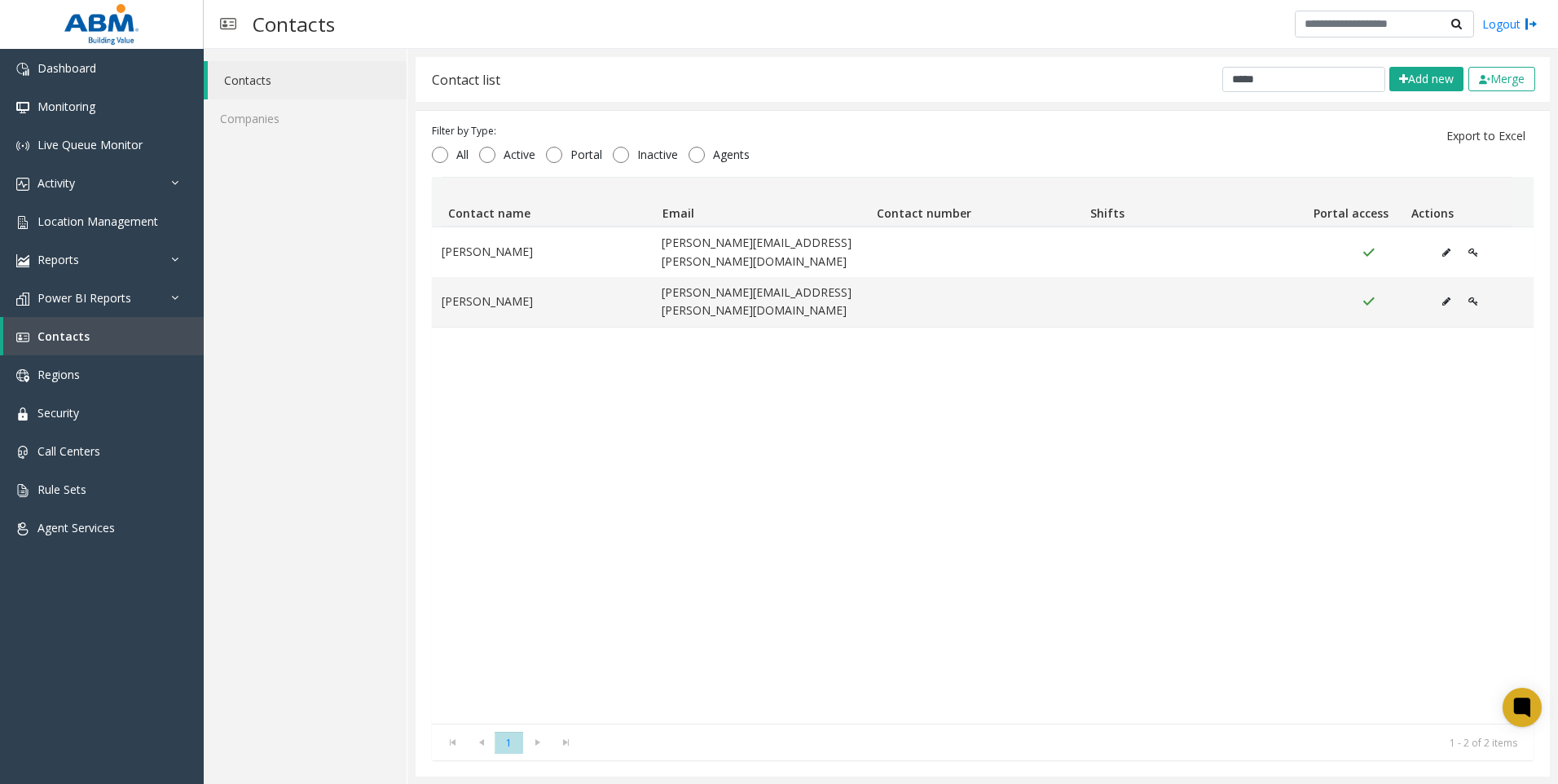
click at [254, 250] on div "Contacts Companies" at bounding box center [306, 416] width 204 height 735
click at [137, 209] on link "Location Management" at bounding box center [102, 221] width 204 height 38
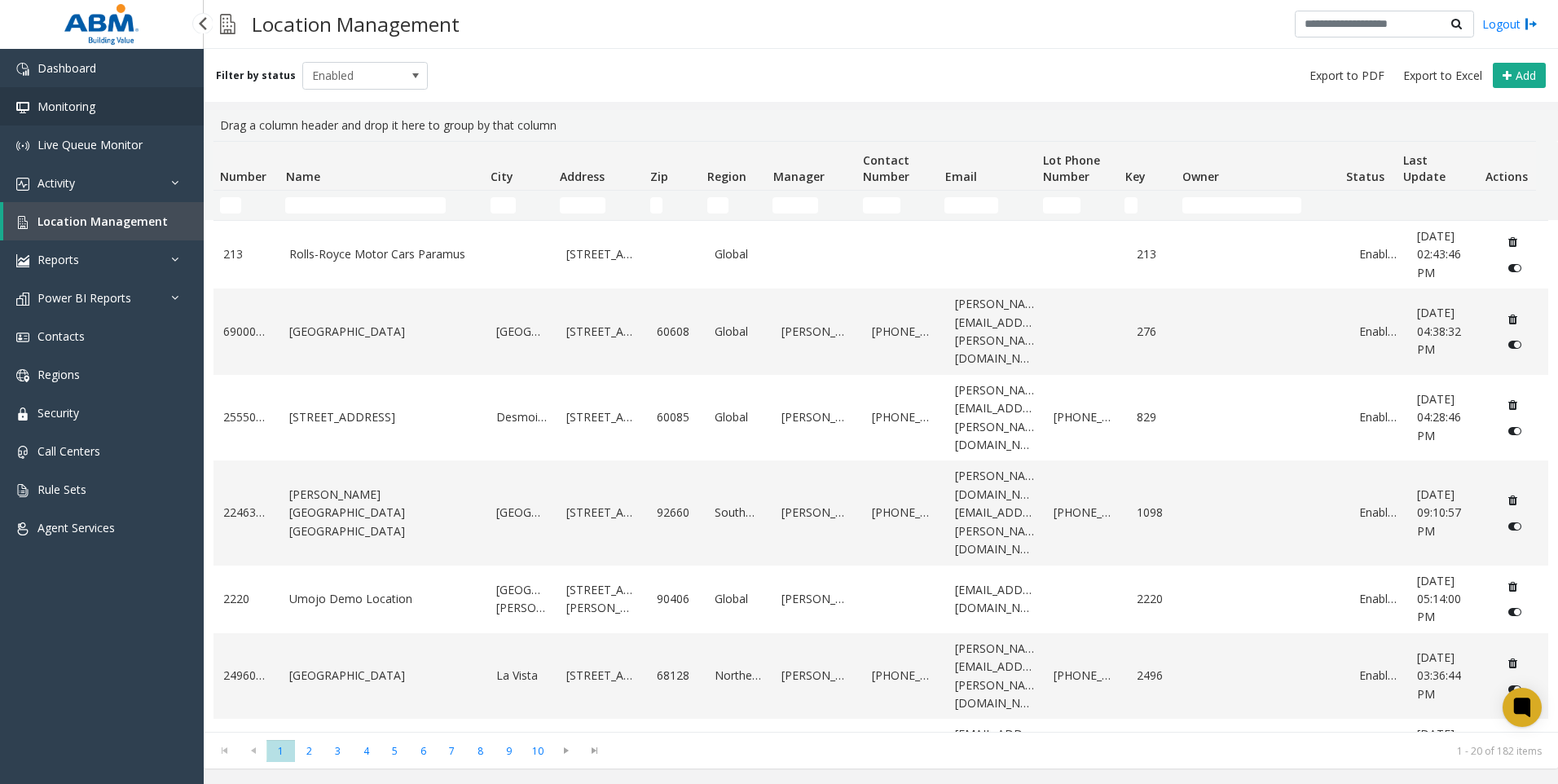
click at [85, 109] on span "Monitoring" at bounding box center [66, 107] width 58 height 16
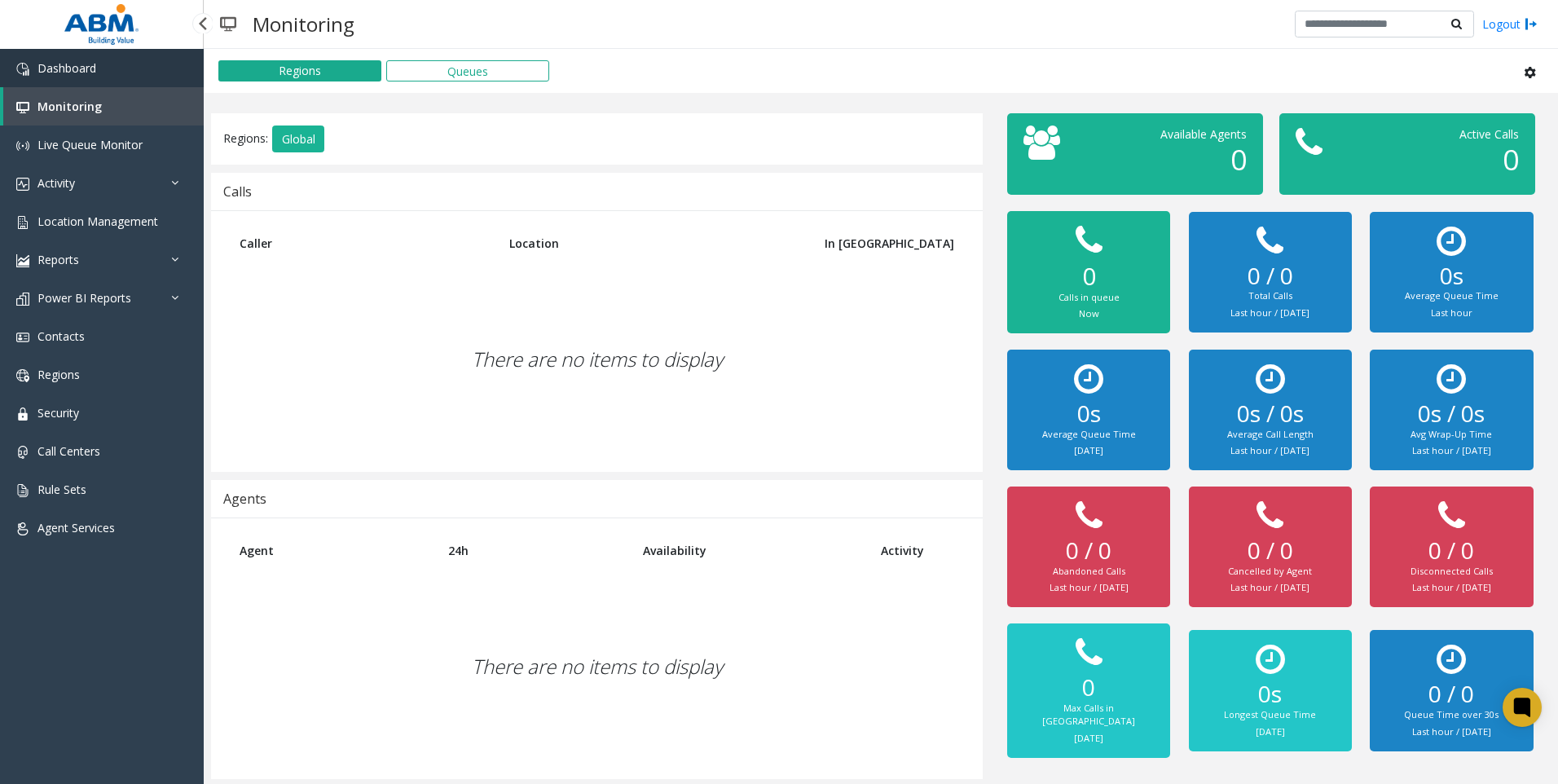
click at [79, 74] on span "Dashboard" at bounding box center [66, 68] width 59 height 16
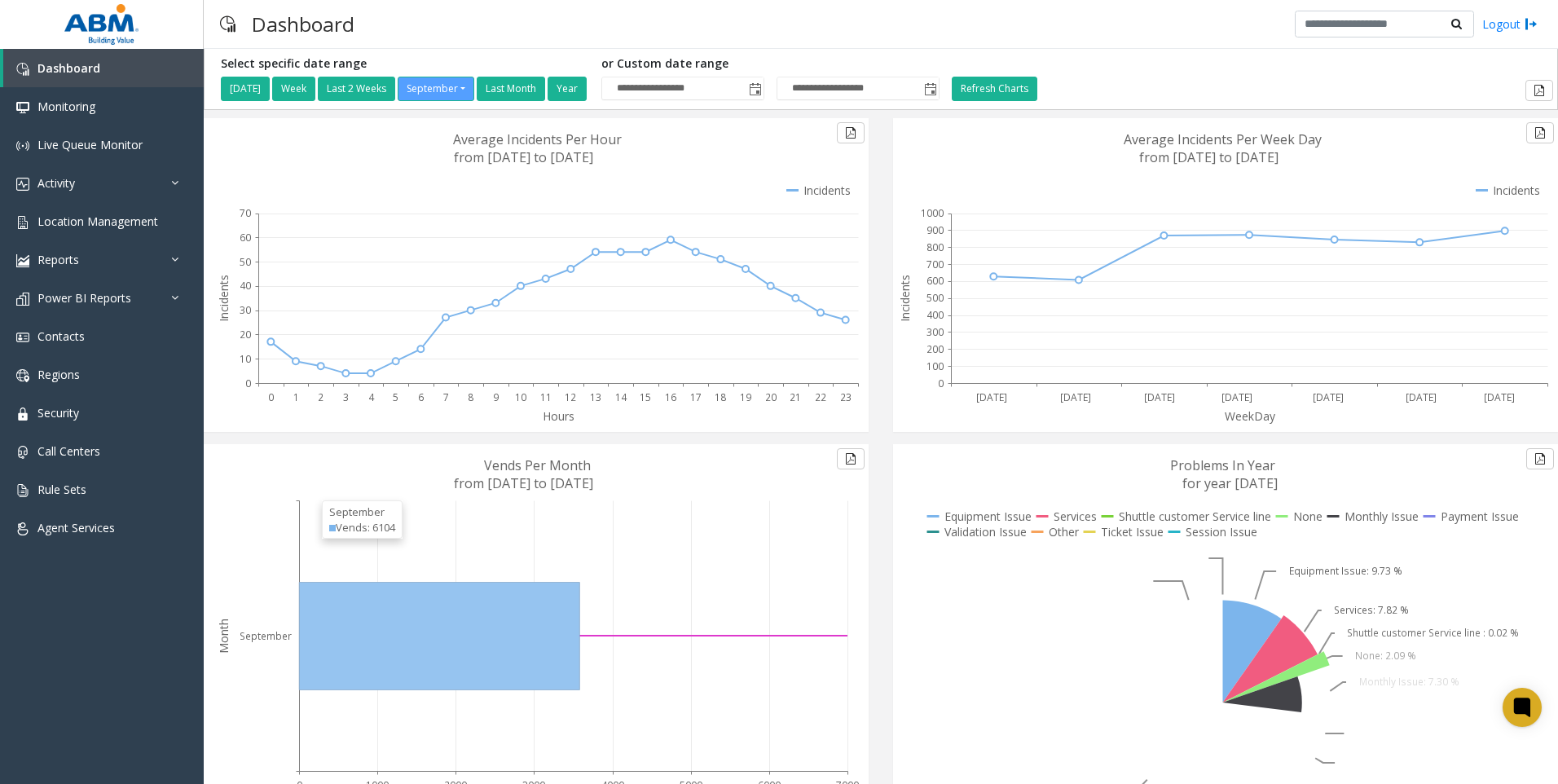
scroll to position [103, 0]
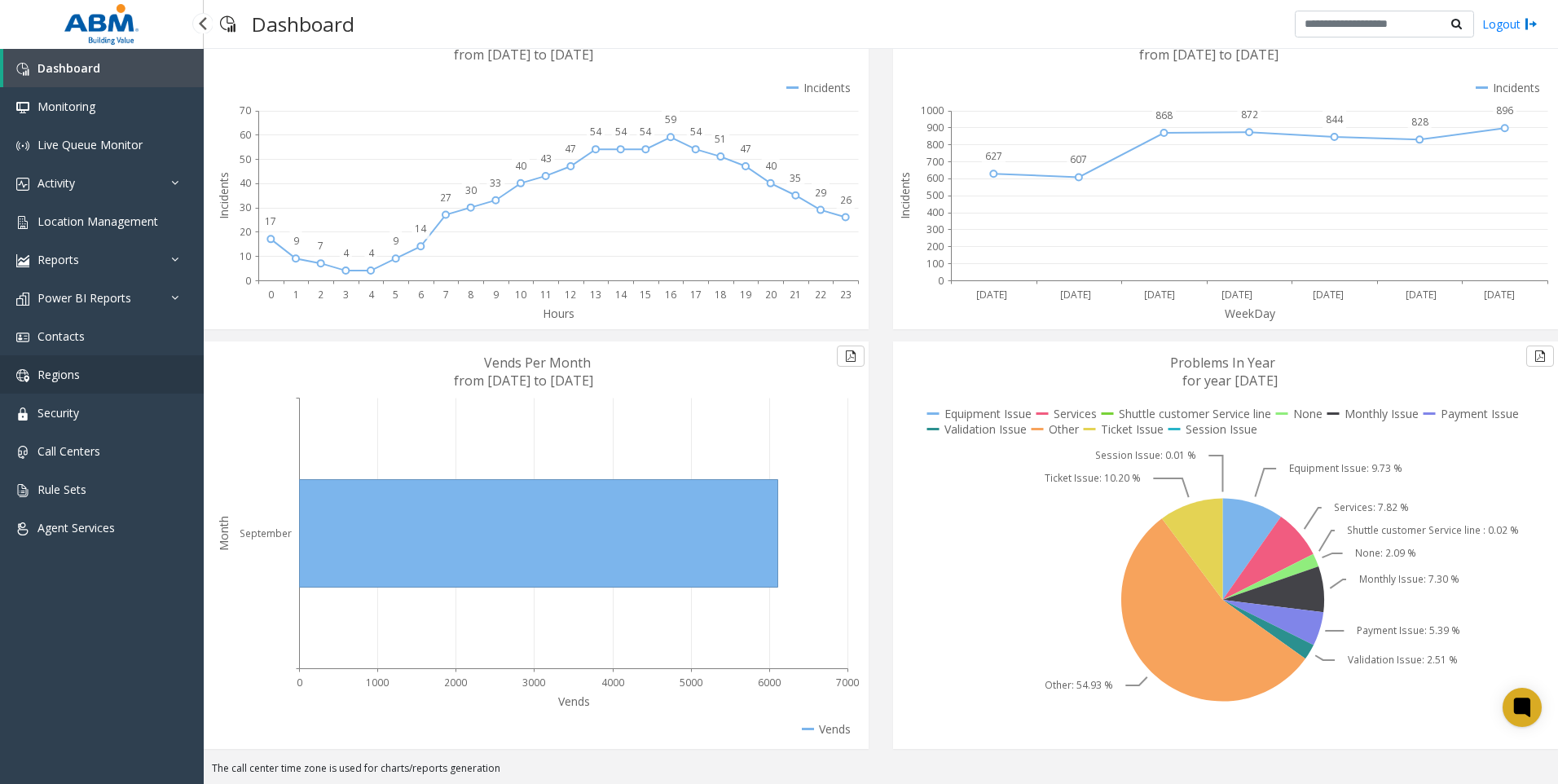
click at [48, 370] on span "Regions" at bounding box center [58, 374] width 42 height 16
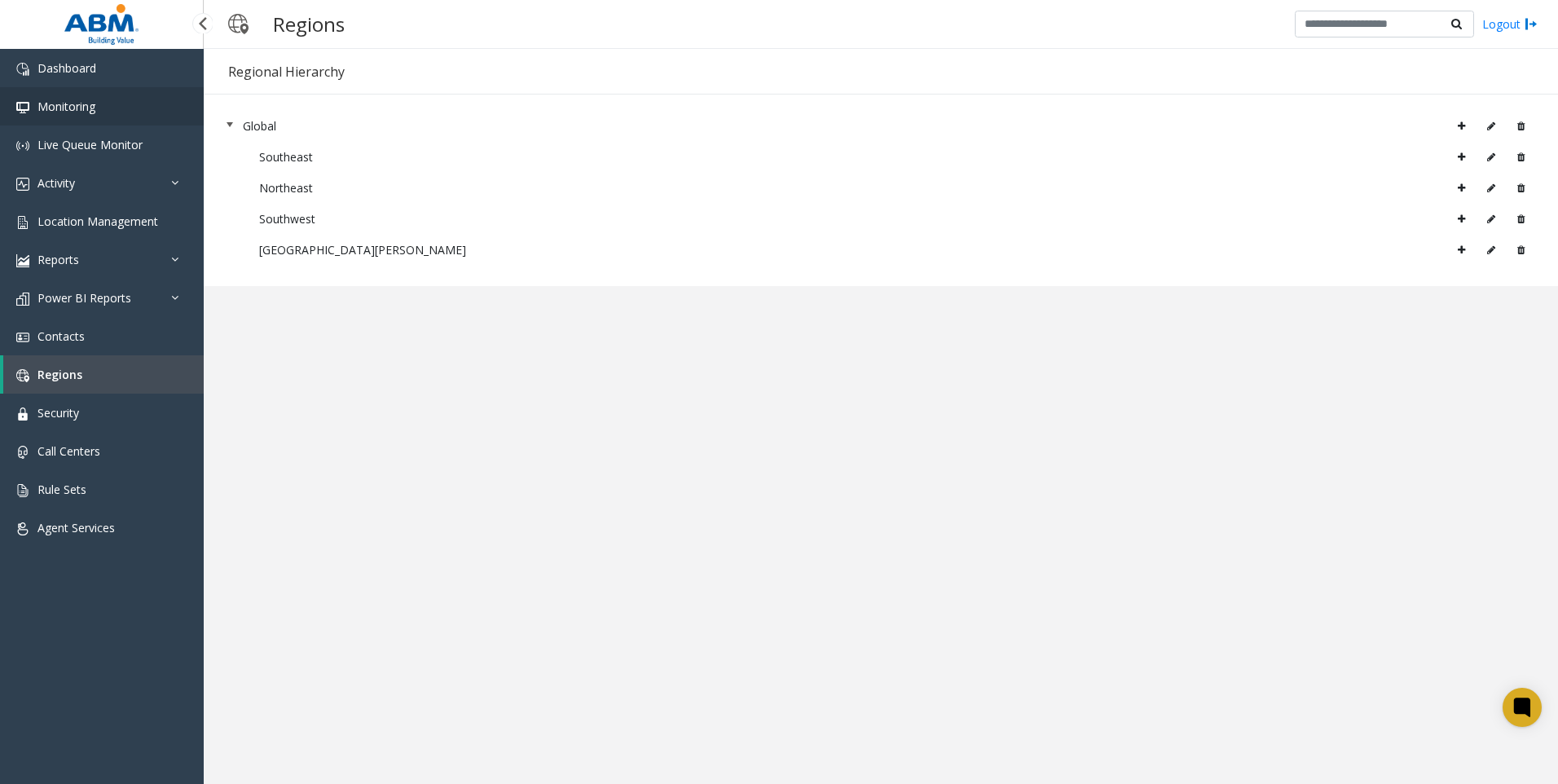
click at [77, 105] on span "Monitoring" at bounding box center [66, 107] width 58 height 16
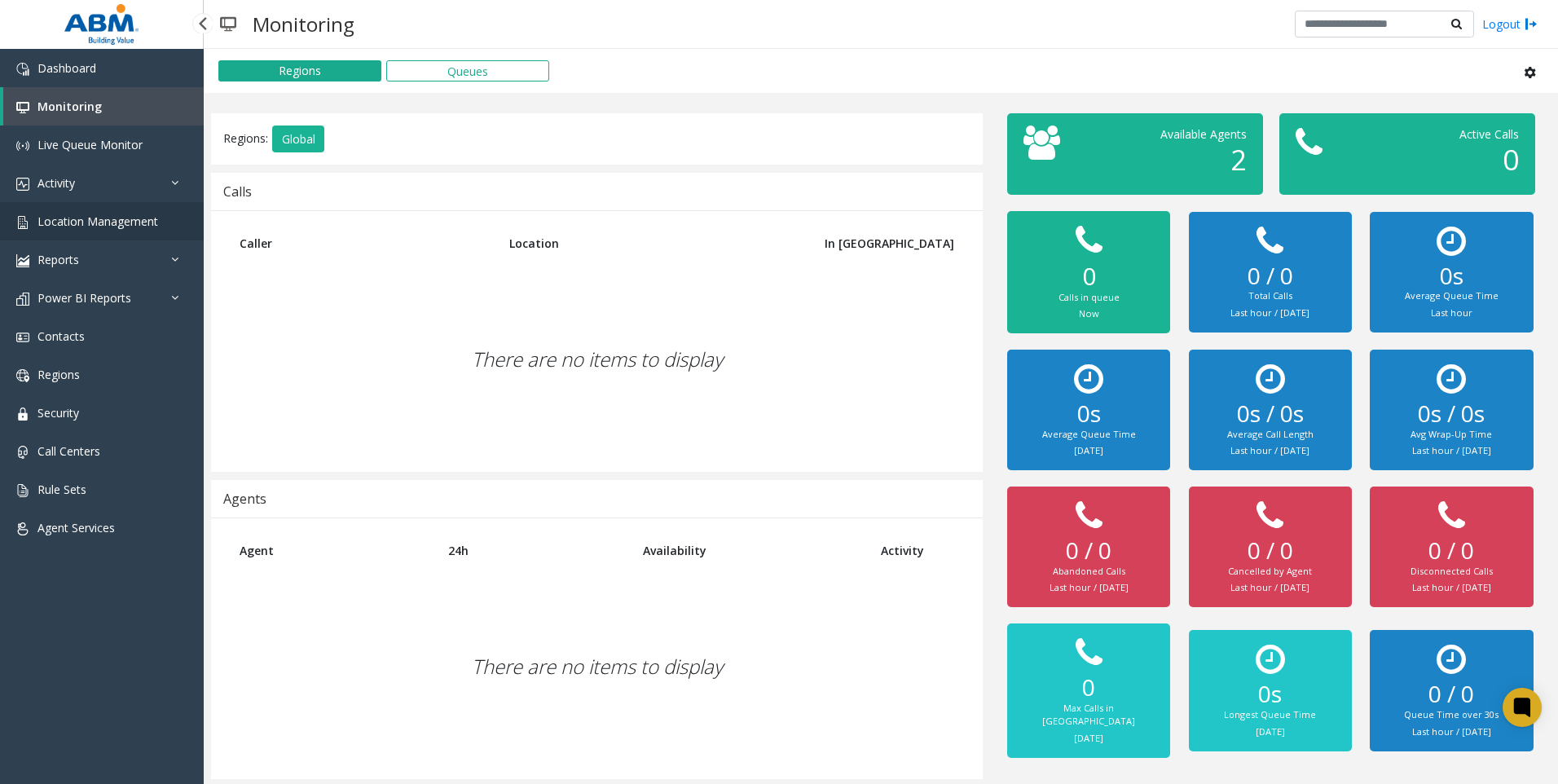
click at [48, 214] on span "Location Management" at bounding box center [97, 221] width 121 height 16
